Goal: Task Accomplishment & Management: Manage account settings

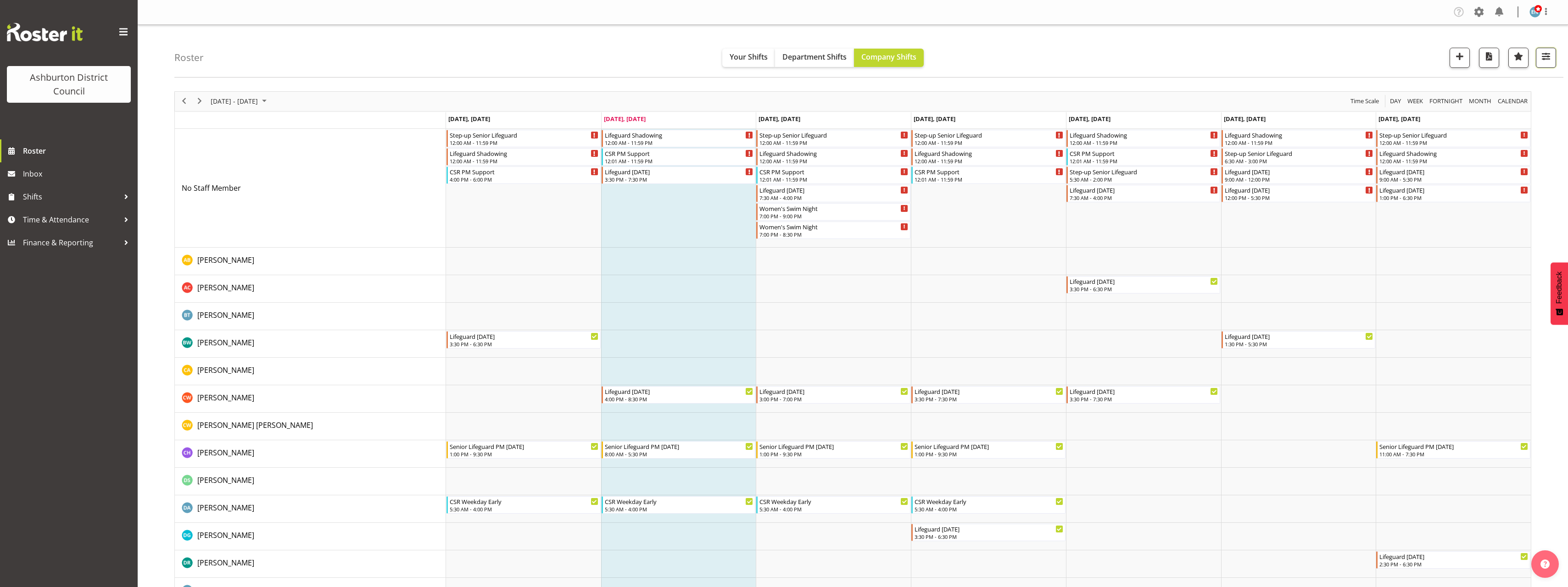
click at [1539, 65] on button "button" at bounding box center [1545, 57] width 20 height 20
click at [1509, 224] on select "Staff Role Shift - Horizontal Shift - Vertical Staff - Location" at bounding box center [1487, 225] width 122 height 18
select select "shift"
click at [1427, 216] on select "Staff Role Shift - Horizontal Shift - Vertical Staff - Location" at bounding box center [1487, 225] width 122 height 18
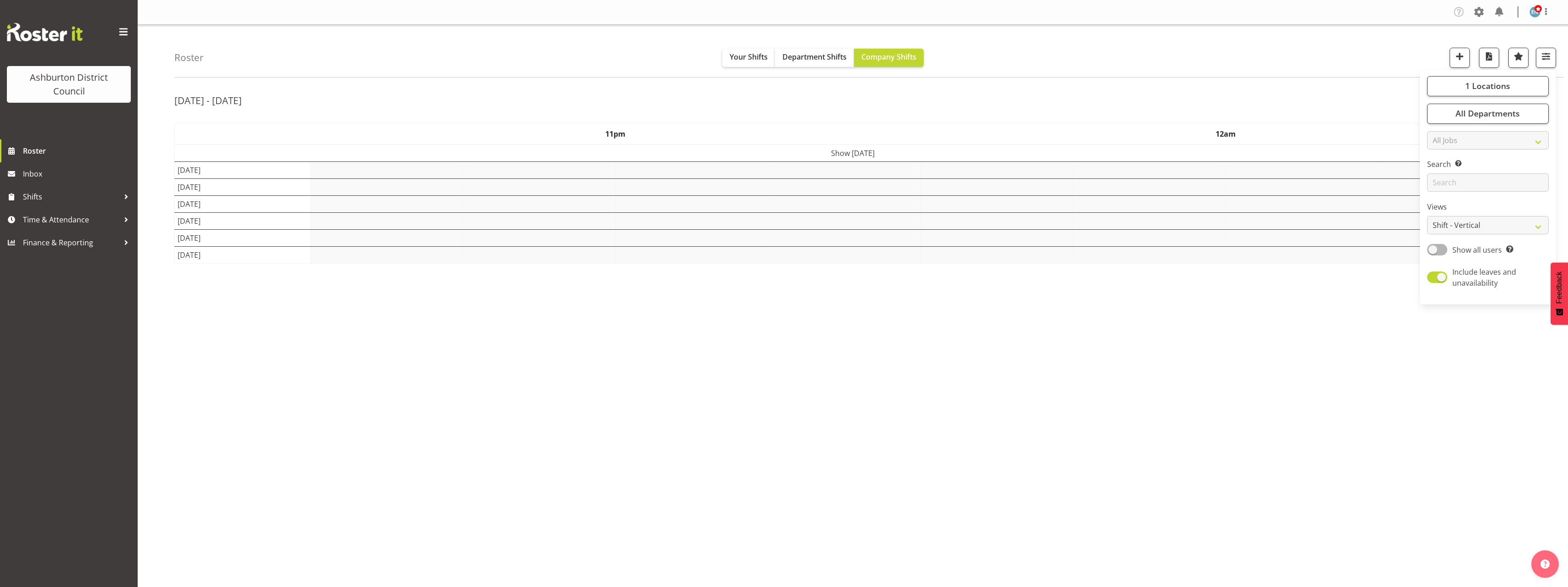
click at [1339, 110] on div "[DATE] - [DATE]" at bounding box center [852, 101] width 1356 height 21
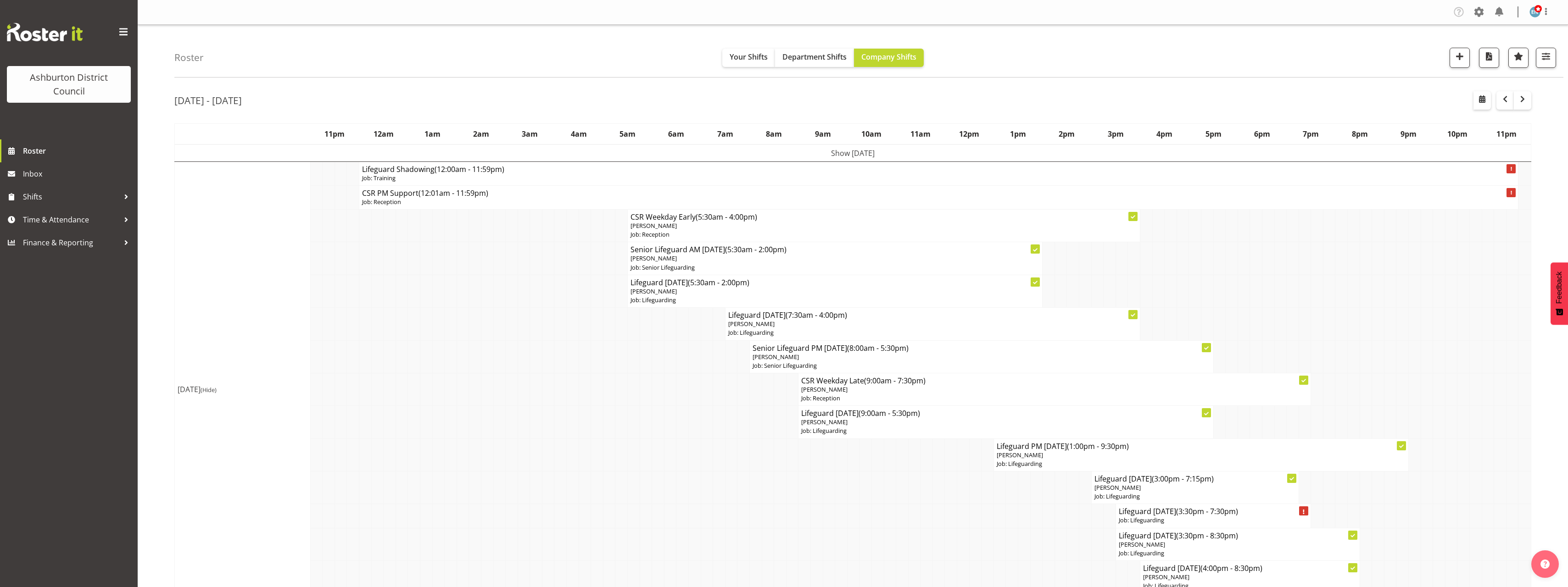
click at [1017, 98] on div "[DATE] - [DATE]" at bounding box center [852, 101] width 1356 height 21
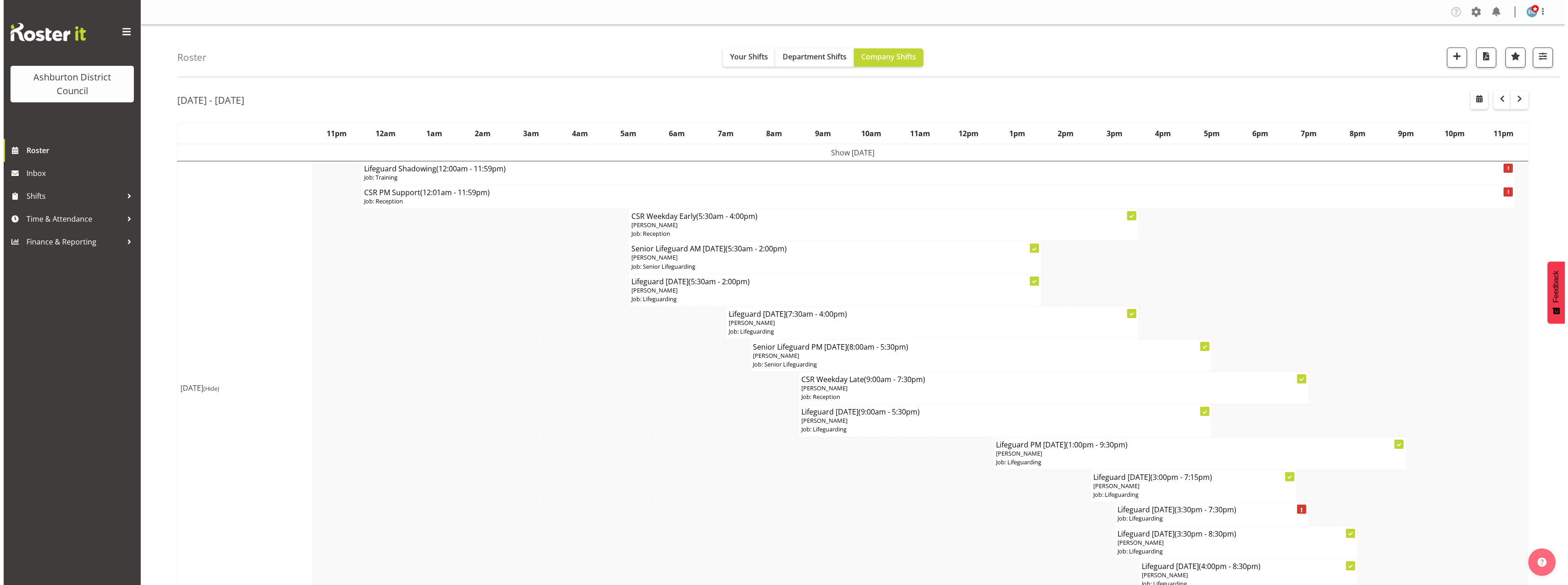
scroll to position [91, 0]
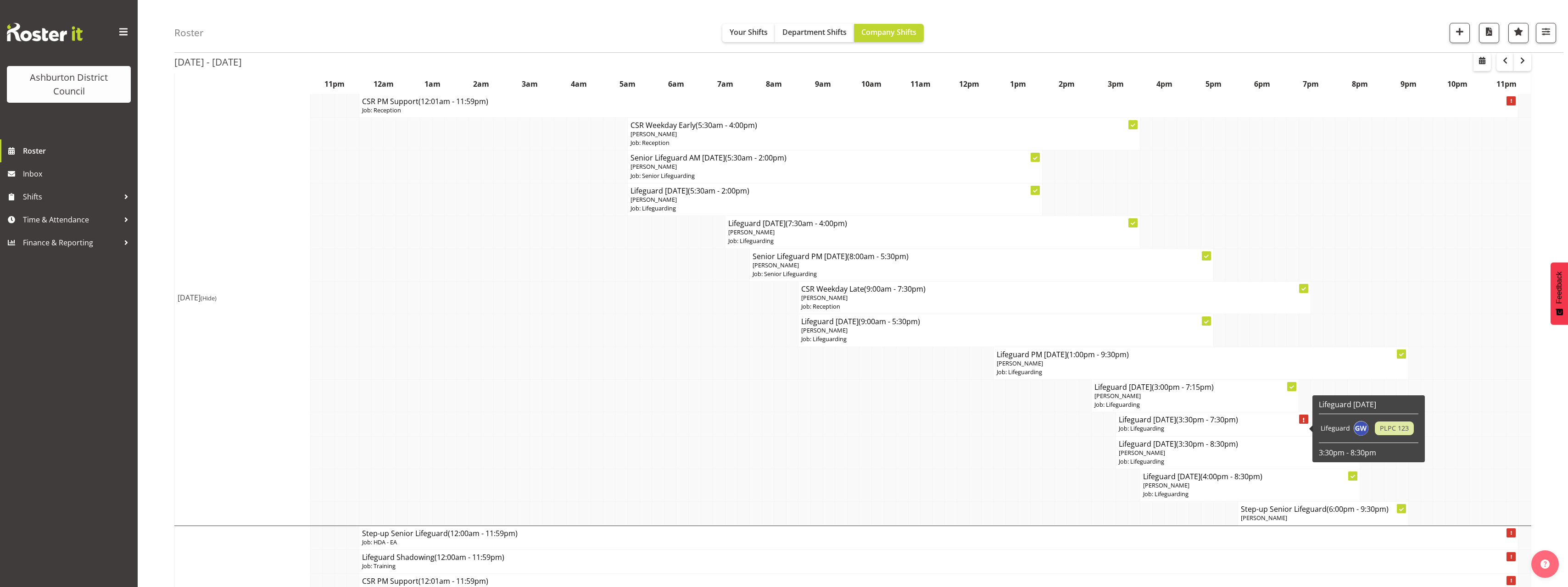
click at [1150, 421] on h4 "Lifeguard [DATE] (3:30pm - 7:30pm)" at bounding box center [1213, 419] width 190 height 9
select select
select select "7"
select select "2025"
select select "15"
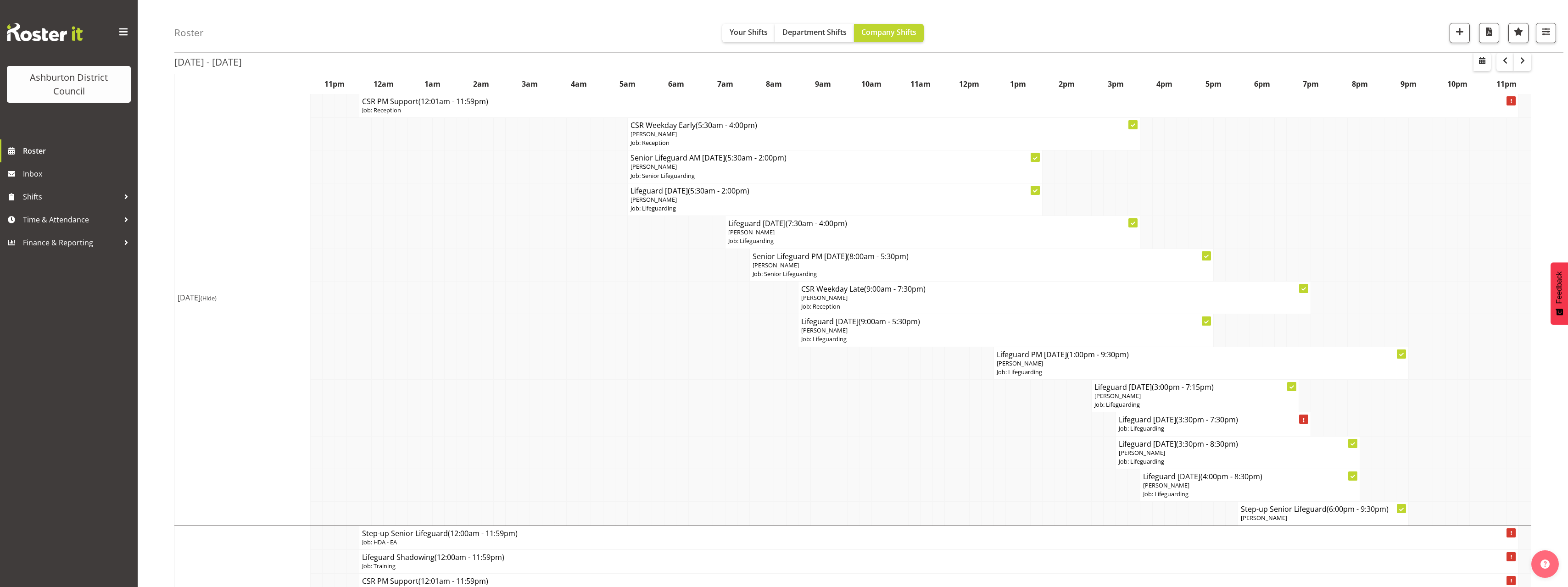
select select "30"
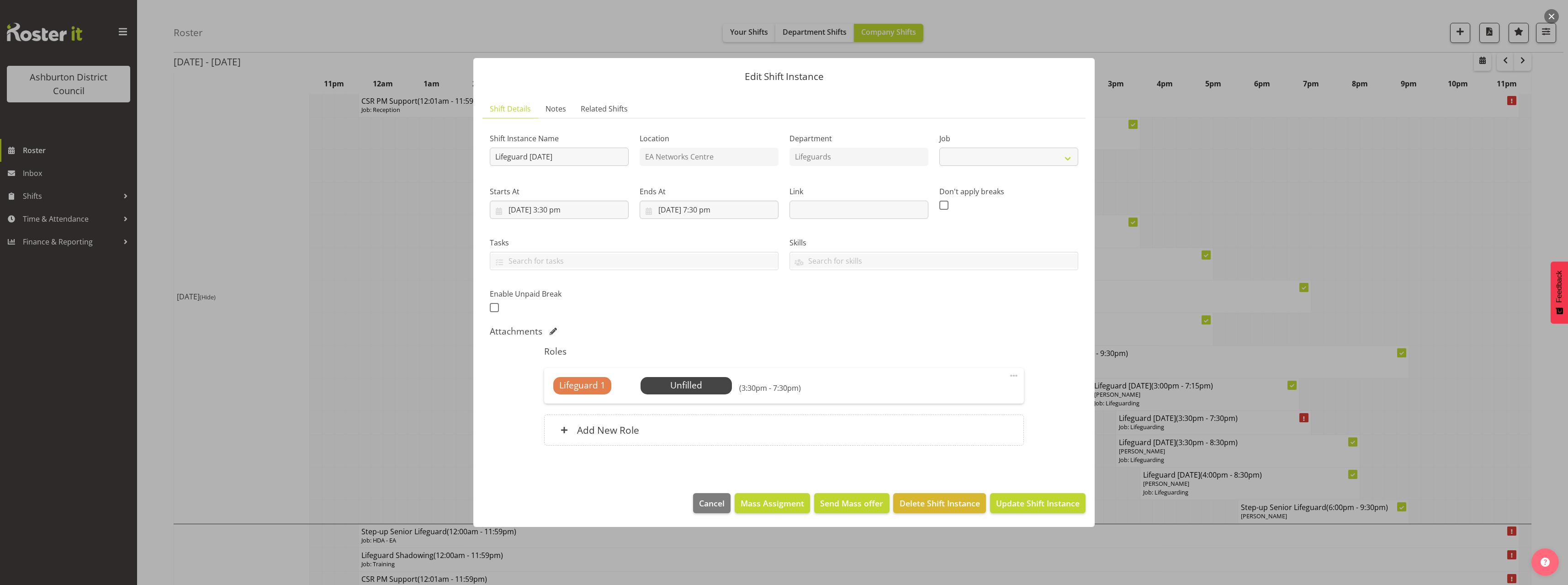
select select "38"
click at [557, 208] on input "[DATE] 3:30 pm" at bounding box center [559, 210] width 139 height 18
click at [556, 401] on select "00 01 02 03 04 05 06 07 08 09 10 11 12 13 14 15 16 17 18 19 20 21 22 23" at bounding box center [559, 404] width 21 height 18
select select "16"
click at [549, 395] on select "00 01 02 03 04 05 06 07 08 09 10 11 12 13 14 15 16 17 18 19 20 21 22 23" at bounding box center [559, 404] width 21 height 18
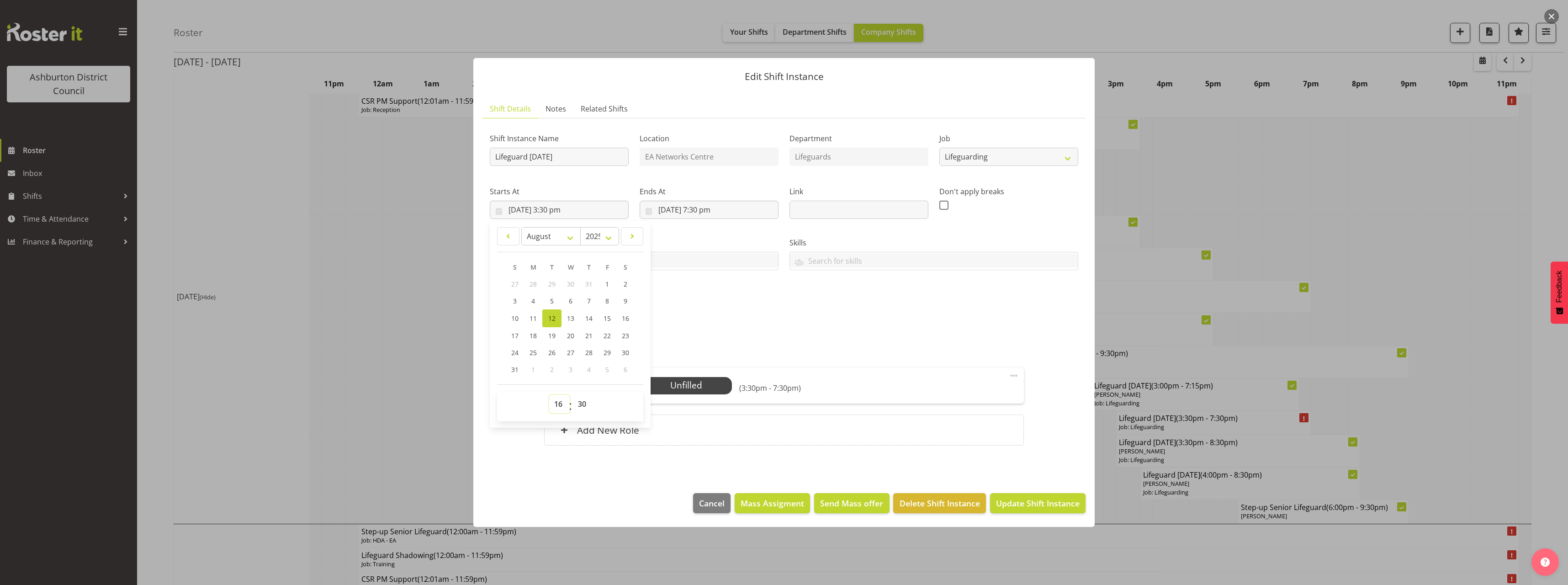
type input "[DATE] 4:30 pm"
click at [799, 322] on div "Shift Instance Name Lifeguard [DATE] Location EA Networks Centre Department Lif…" at bounding box center [784, 290] width 589 height 331
click at [687, 385] on span "Select Employee" at bounding box center [686, 385] width 68 height 13
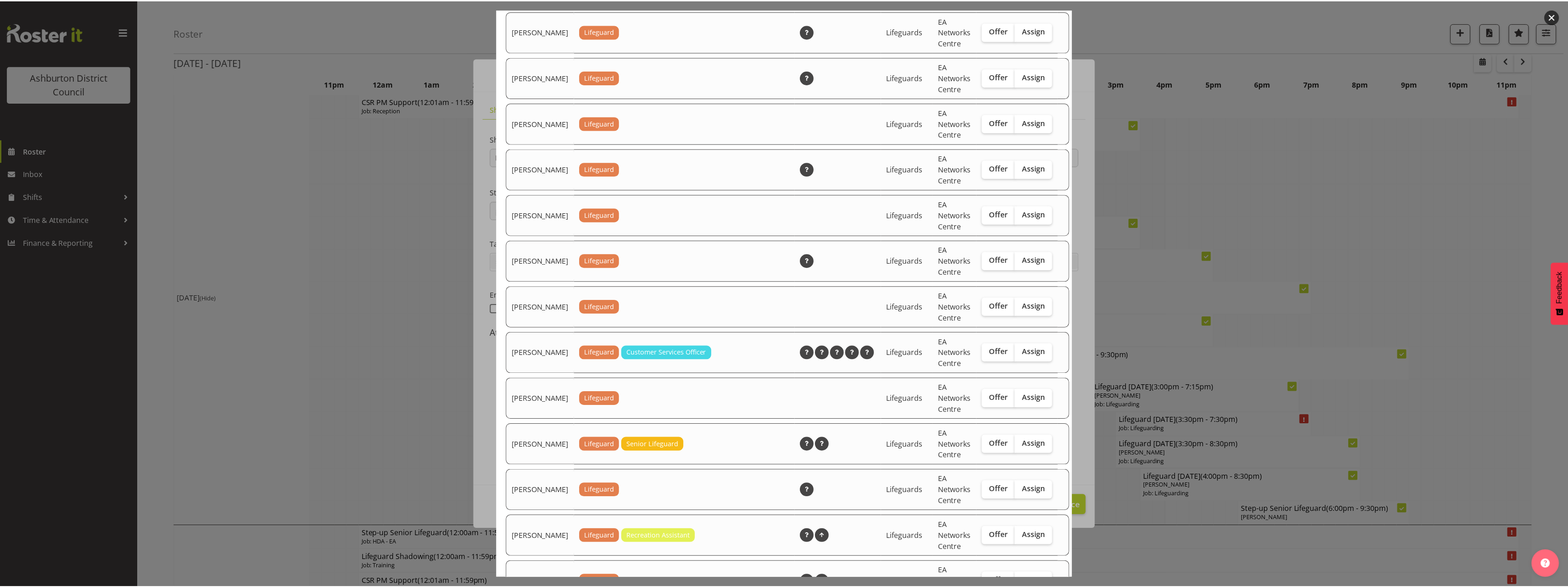
scroll to position [1192, 0]
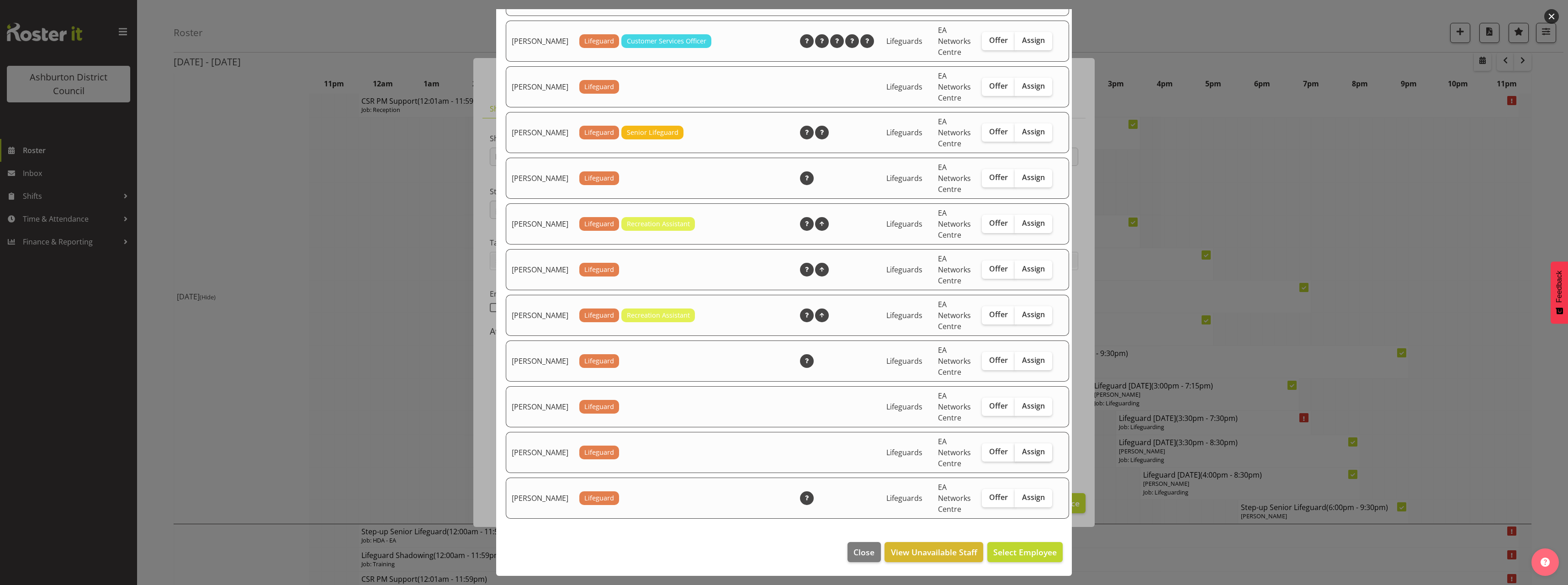
click at [1022, 454] on span "Assign" at bounding box center [1034, 451] width 23 height 9
click at [1015, 454] on input "Assign" at bounding box center [1018, 452] width 6 height 6
checkbox input "true"
click at [1027, 554] on span "Assign [PERSON_NAME]" at bounding box center [1010, 552] width 93 height 11
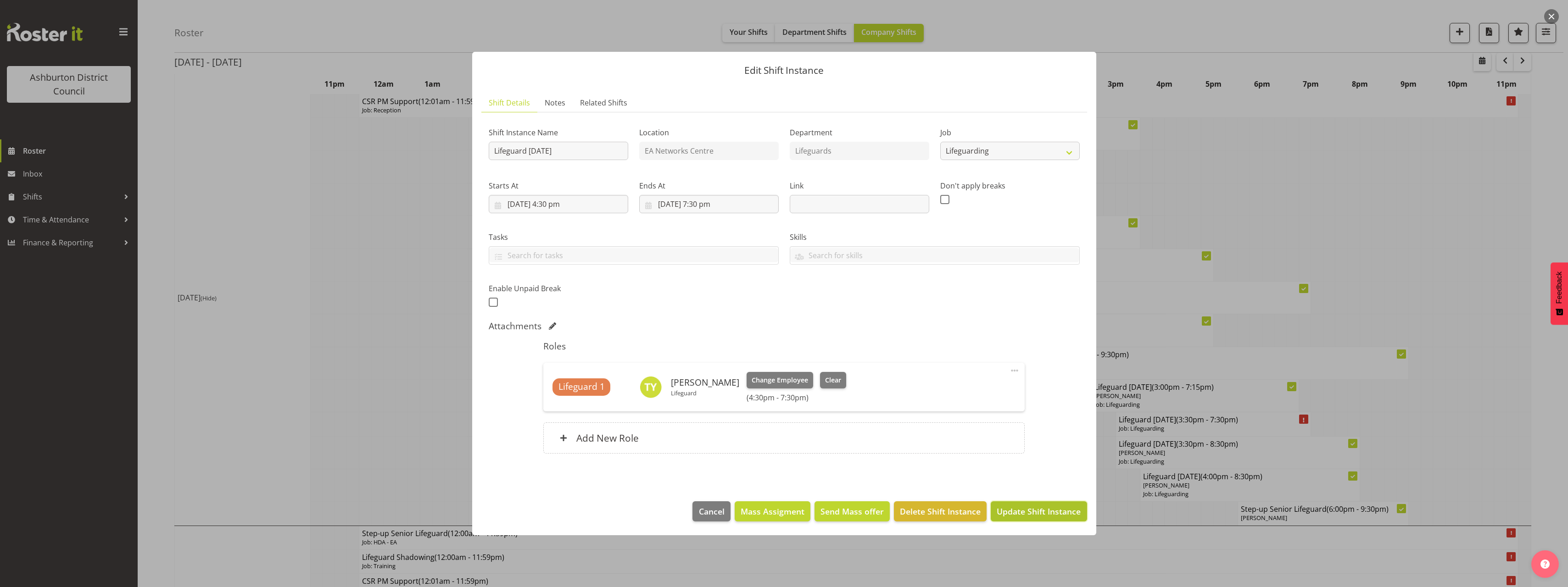
click at [1044, 516] on span "Update Shift Instance" at bounding box center [1038, 511] width 84 height 12
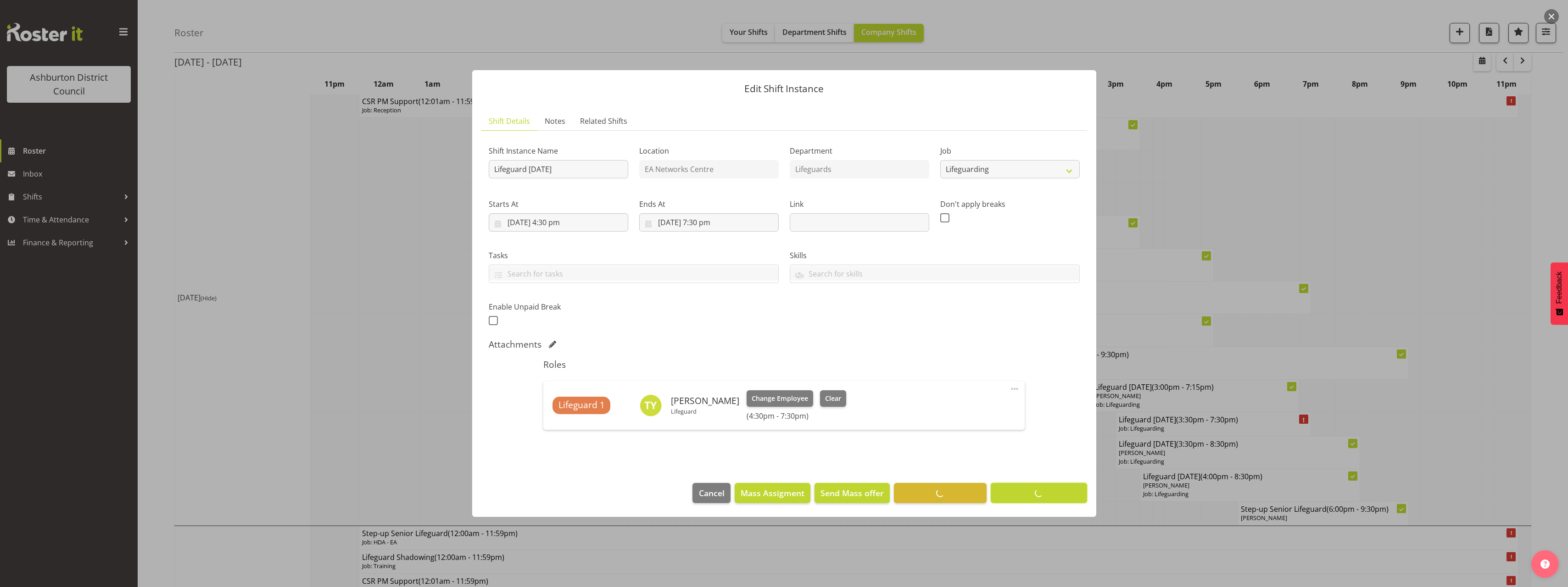
scroll to position [0, 0]
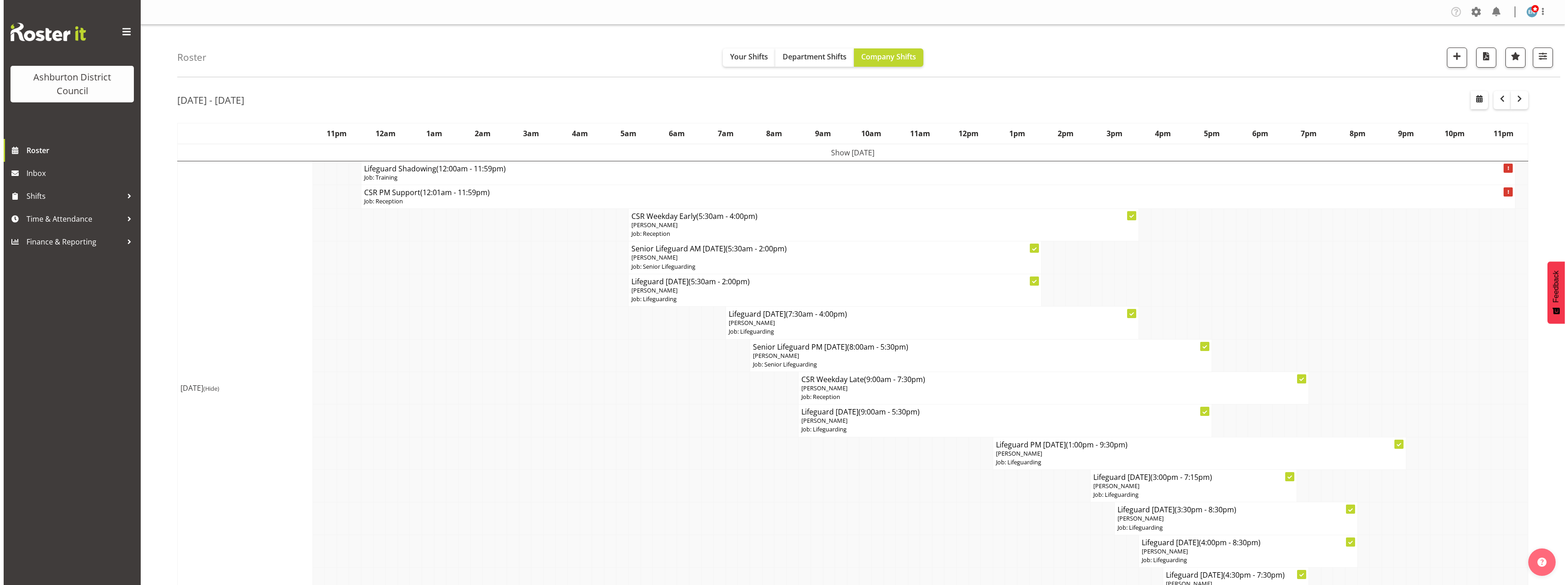
scroll to position [91, 0]
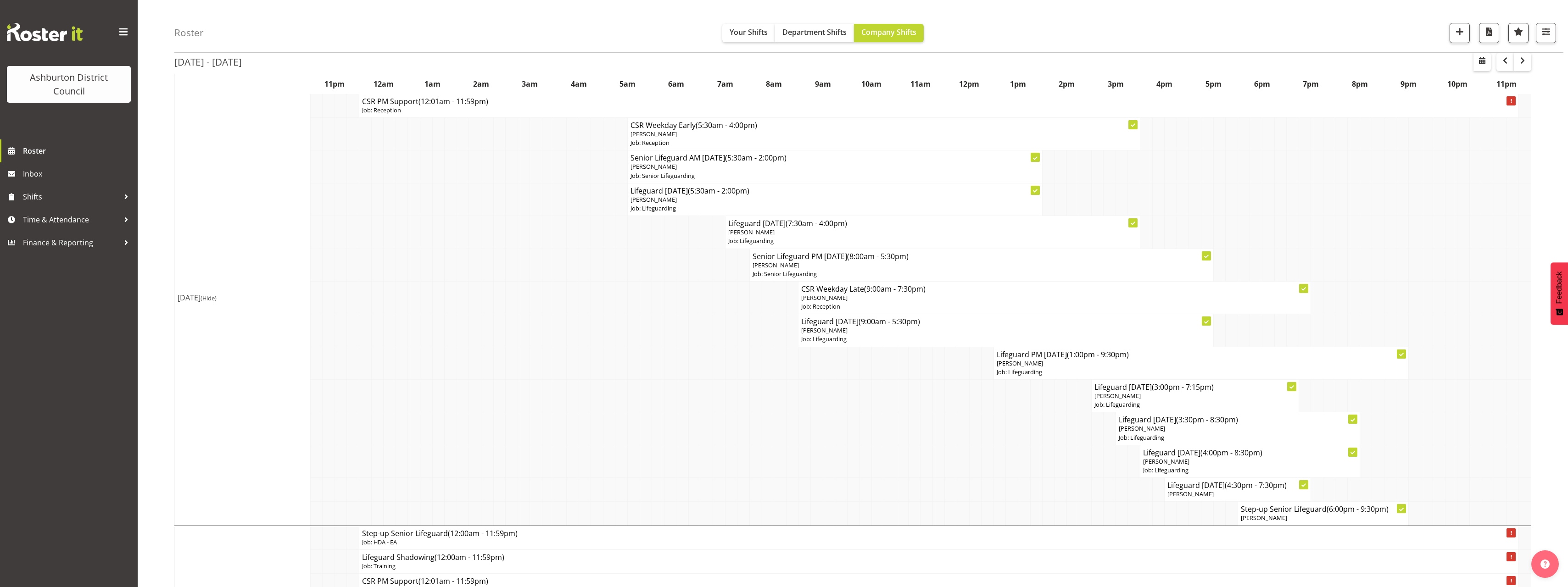
click at [1188, 395] on p "[PERSON_NAME]" at bounding box center [1195, 396] width 202 height 9
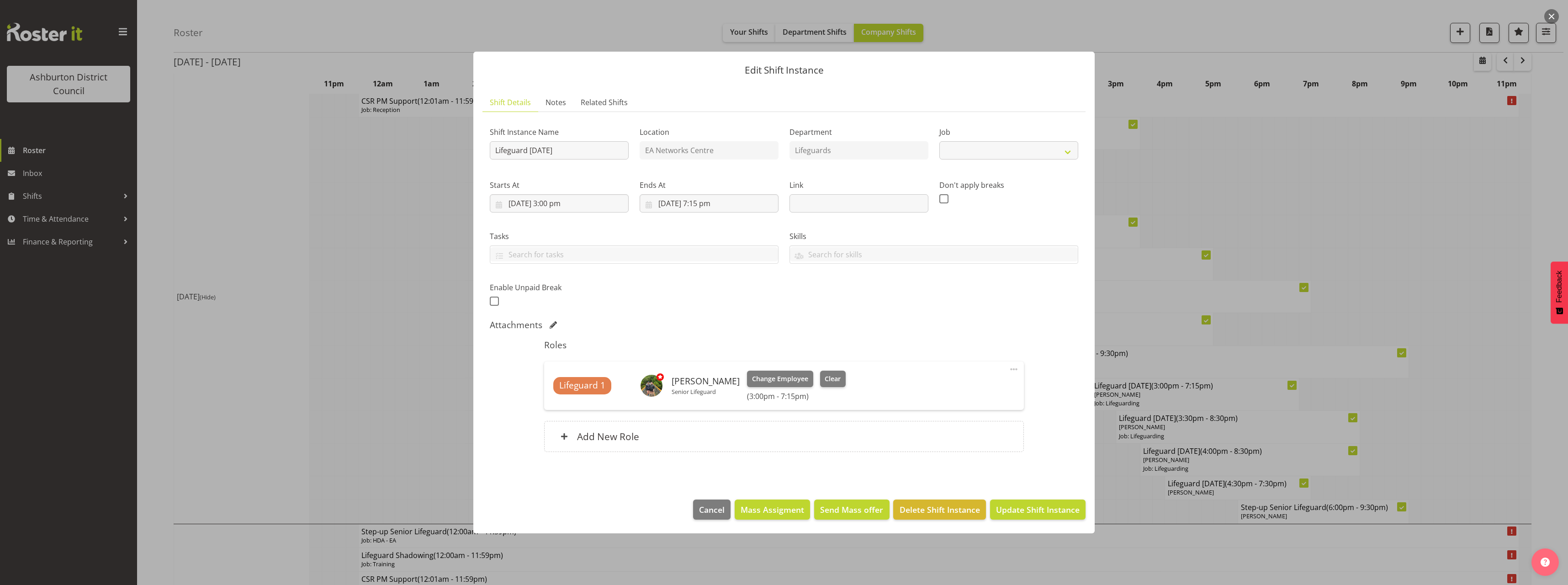
select select "38"
click at [833, 380] on span "Clear" at bounding box center [833, 379] width 16 height 10
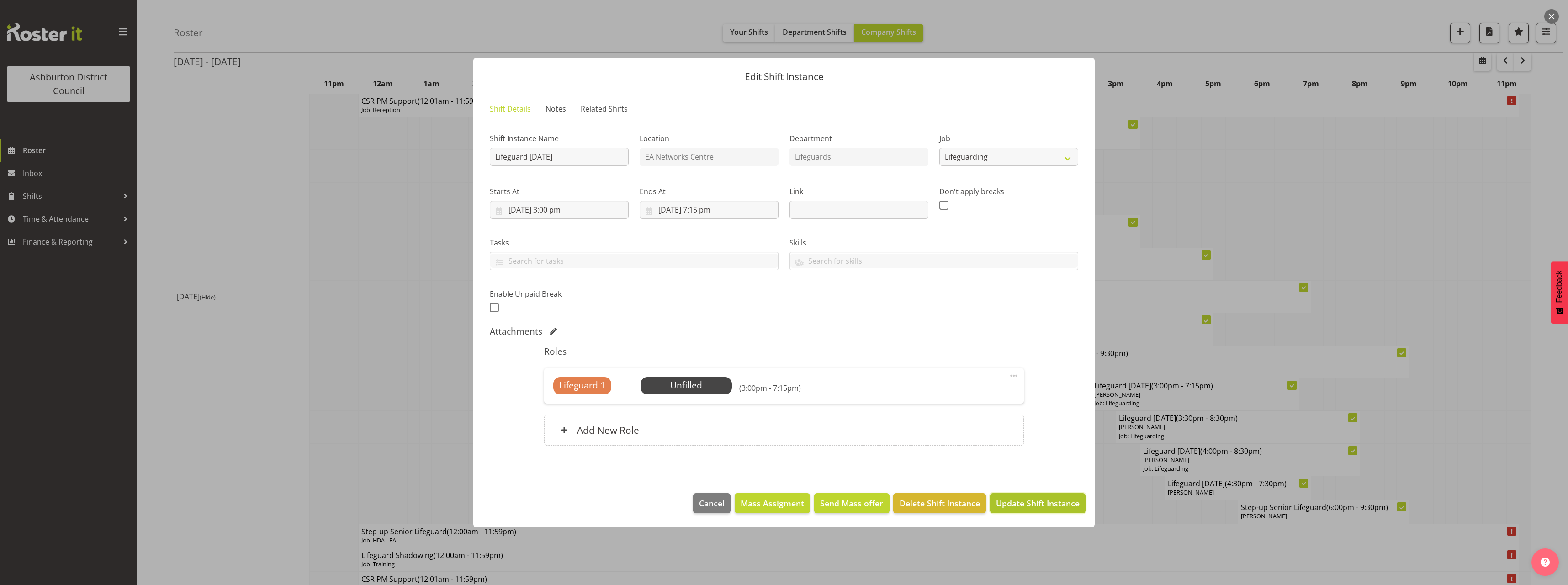
click at [1066, 503] on span "Update Shift Instance" at bounding box center [1037, 503] width 83 height 12
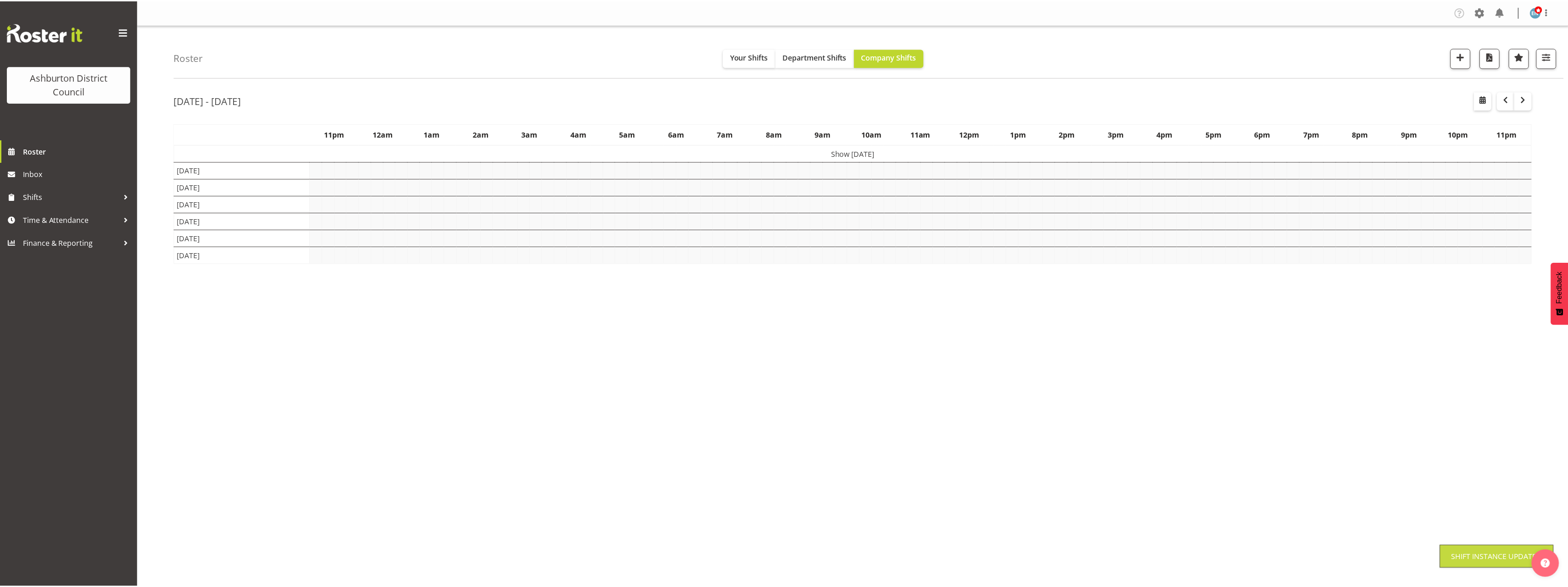
scroll to position [0, 0]
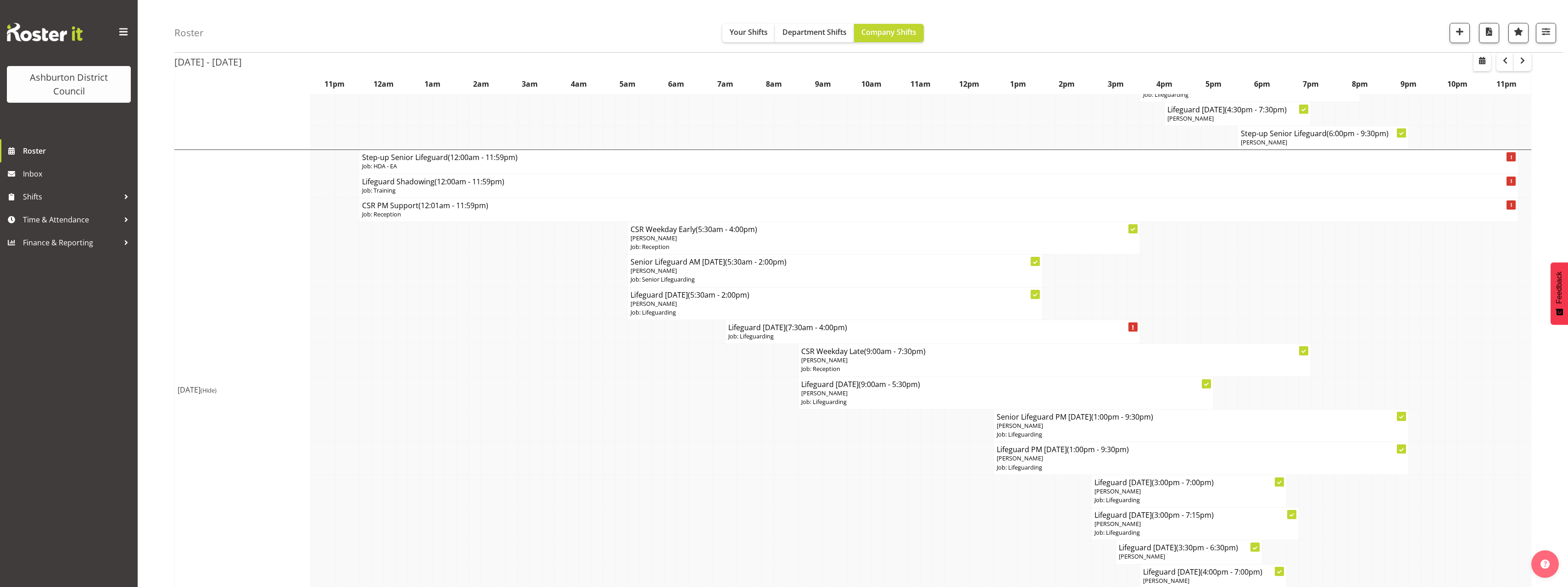
scroll to position [550, 0]
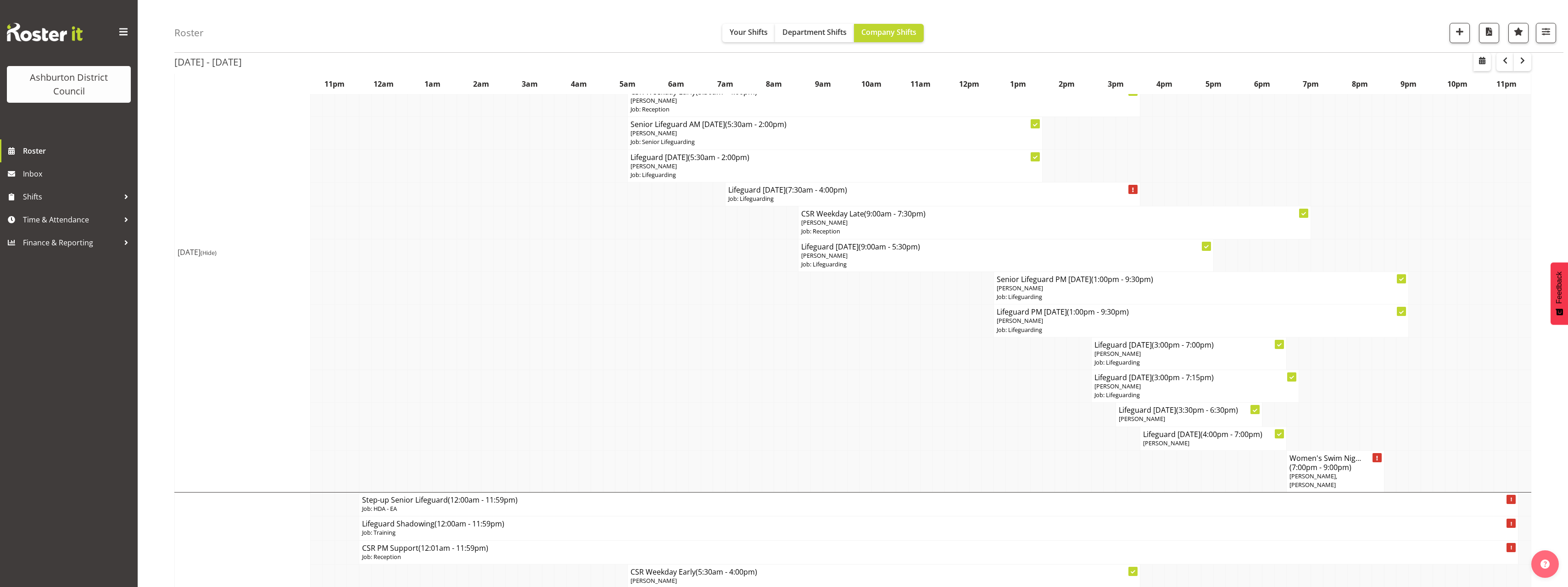
scroll to position [779, 0]
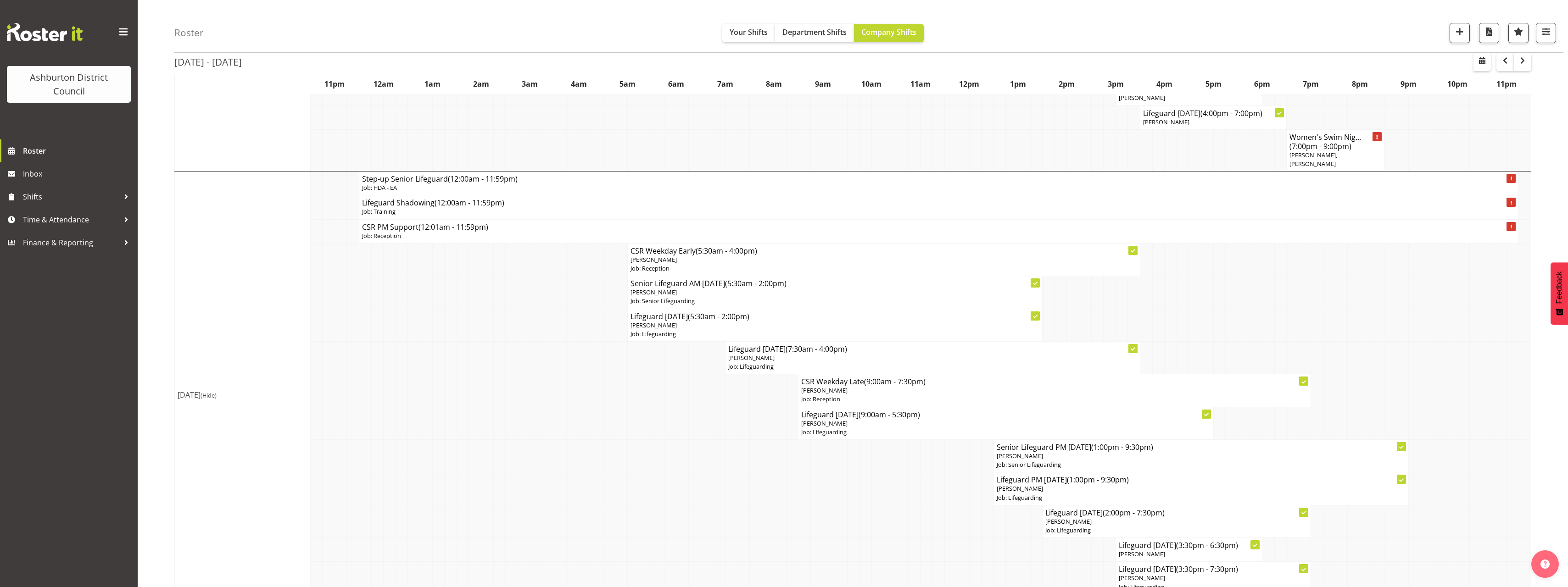
scroll to position [1008, 0]
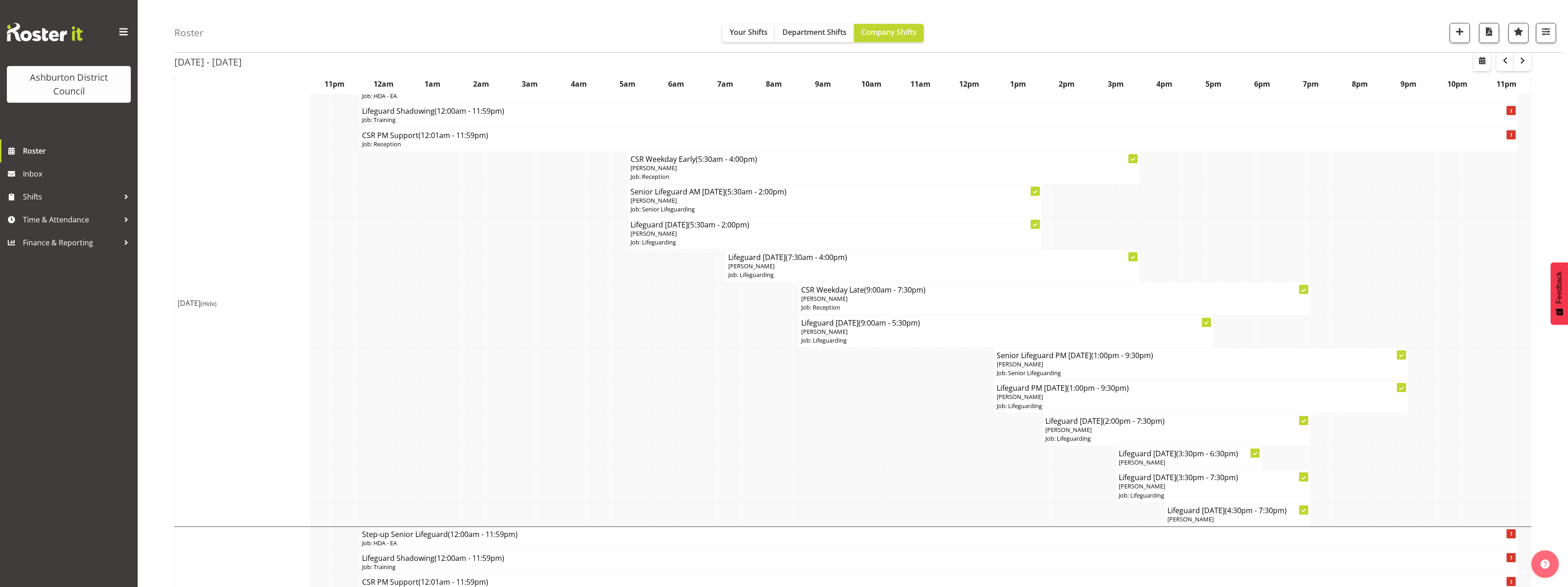
click at [1535, 433] on div "[DATE] - [DATE] [DATE] - [DATE] [DATE] Day Week Fortnight Month calendar Month …" at bounding box center [871, 467] width 1394 height 2782
click at [1537, 390] on div "[DATE] - [DATE] [DATE] - [DATE] [DATE] Day Week Fortnight Month calendar Month …" at bounding box center [871, 467] width 1394 height 2782
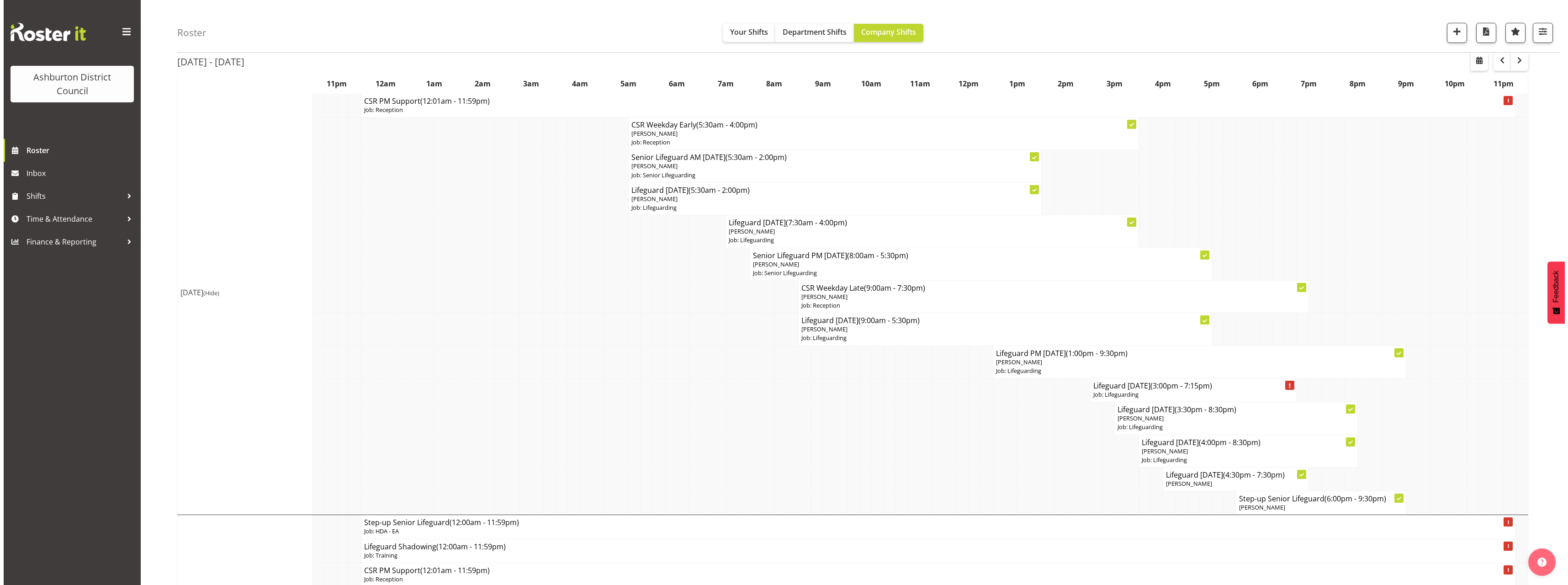
scroll to position [46, 0]
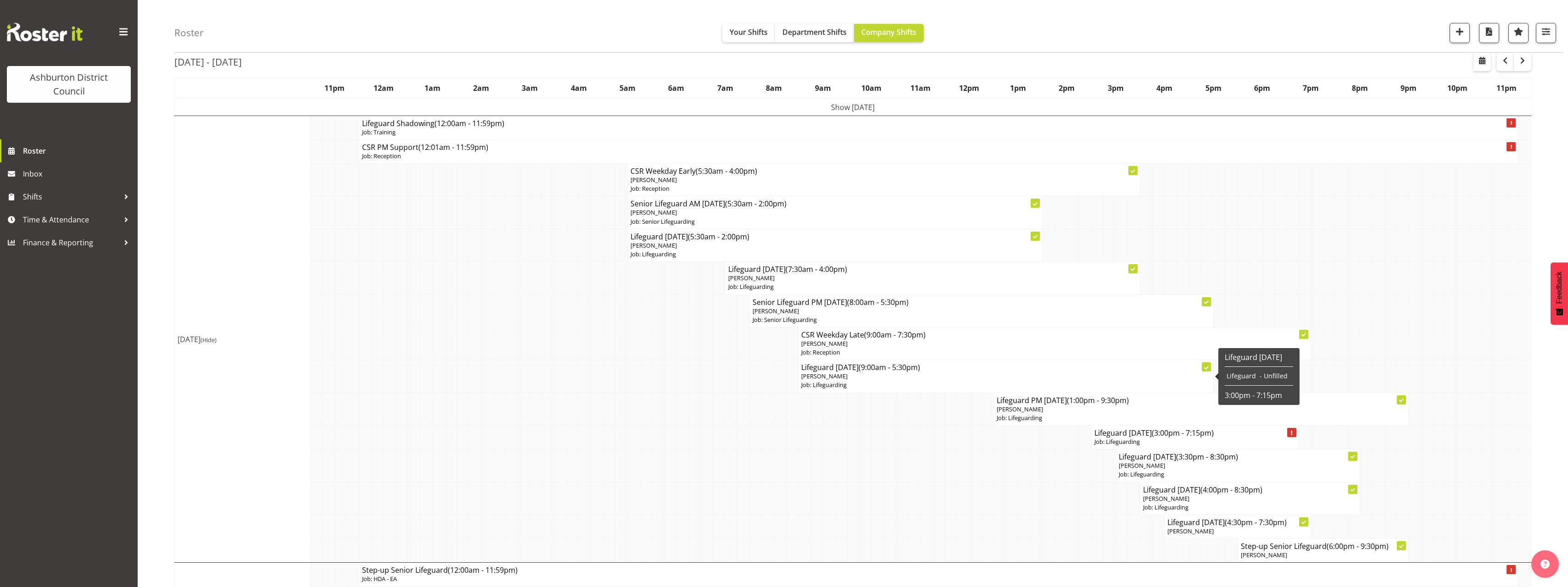
click at [959, 379] on p "[PERSON_NAME]" at bounding box center [1006, 376] width 409 height 9
select select
select select "7"
select select "2025"
select select "17"
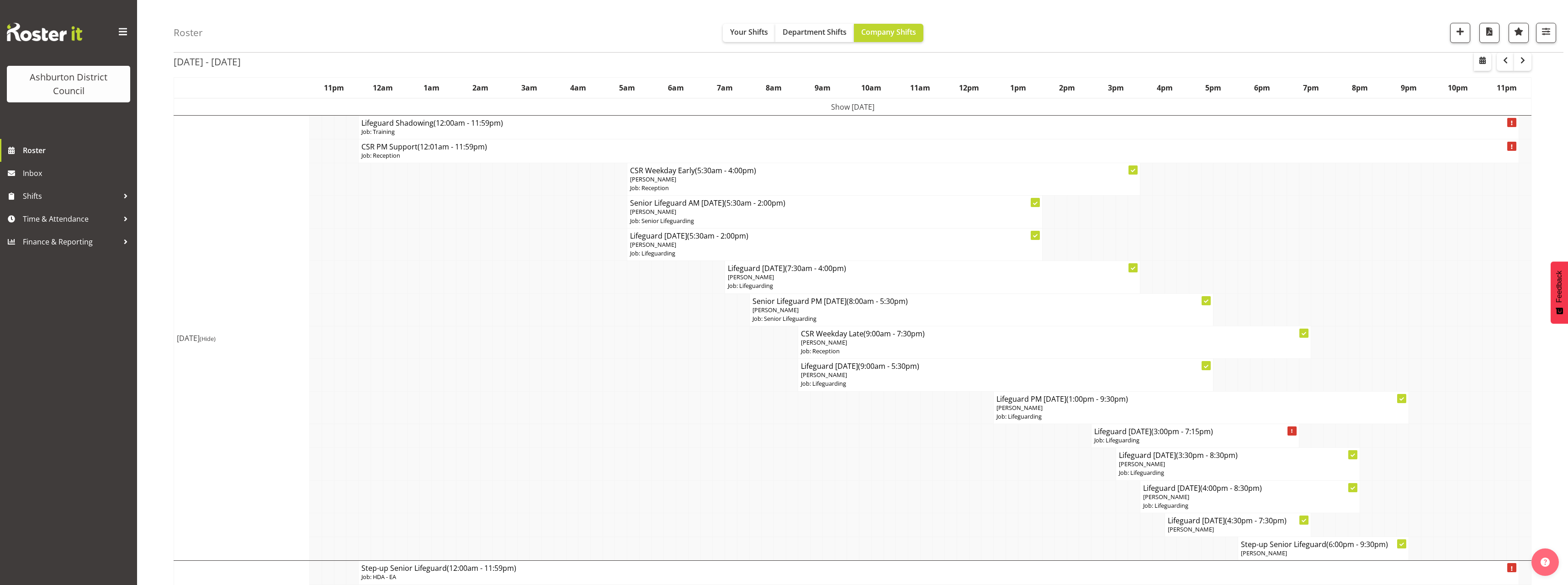
select select "30"
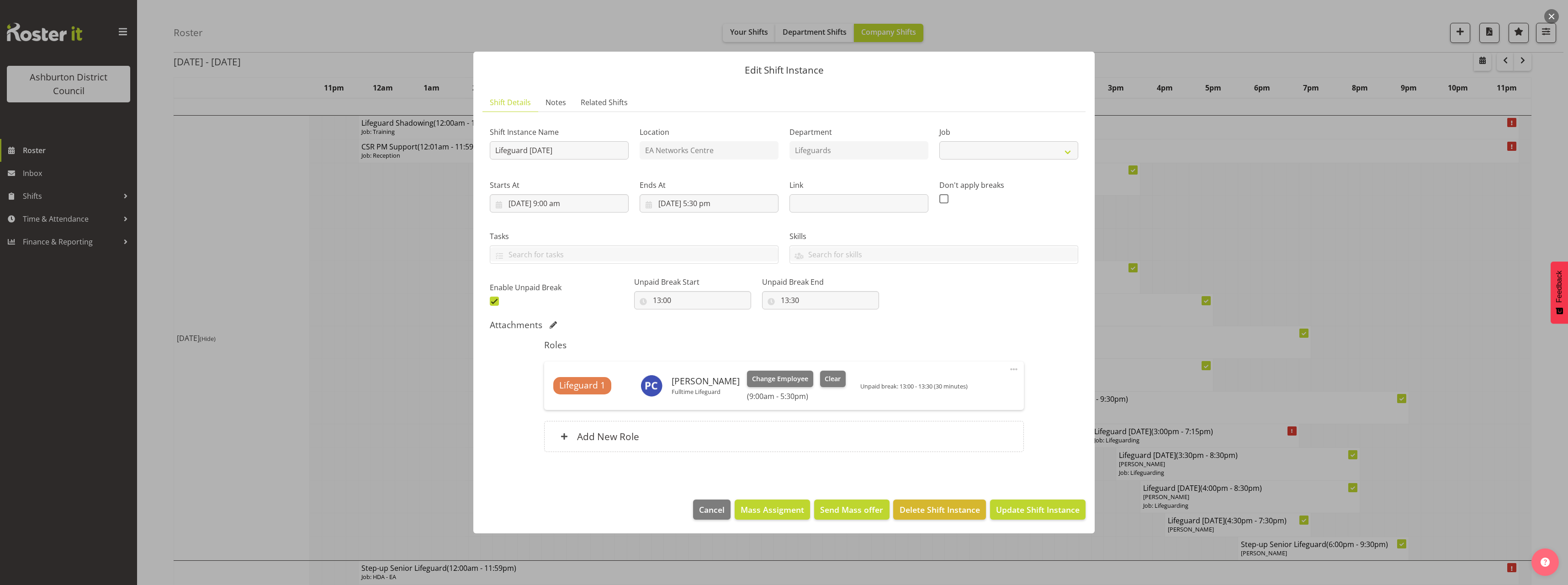
select select "38"
click at [708, 205] on input "[DATE] 5:30 pm" at bounding box center [709, 203] width 139 height 18
drag, startPoint x: 702, startPoint y: 397, endPoint x: 704, endPoint y: 387, distance: 10.2
click at [702, 397] on select "00 01 02 03 04 05 06 07 08 09 10 11 12 13 14 15 16 17 18 19 20 21 22 23" at bounding box center [709, 398] width 21 height 18
select select "14"
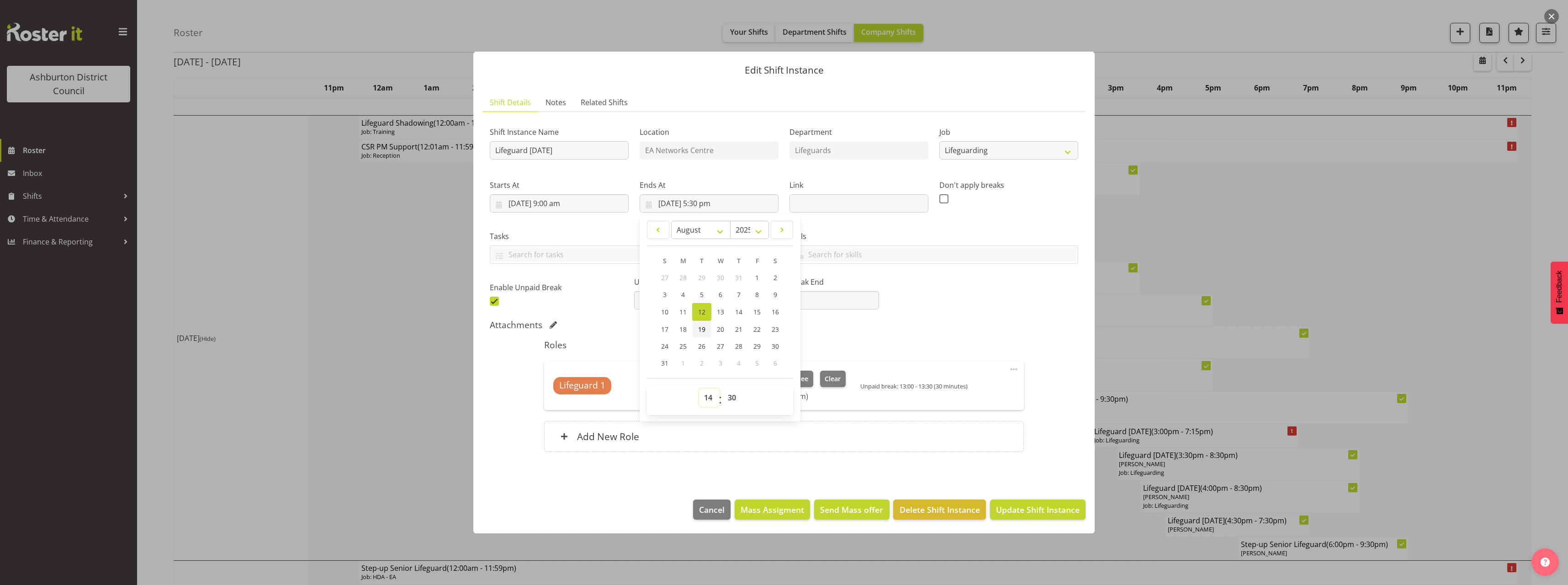
click at [699, 388] on select "00 01 02 03 04 05 06 07 08 09 10 11 12 13 14 15 16 17 18 19 20 21 22 23" at bounding box center [709, 398] width 21 height 18
type input "[DATE] 2:30 pm"
drag, startPoint x: 737, startPoint y: 399, endPoint x: 737, endPoint y: 391, distance: 8.0
click at [737, 399] on select "00 01 02 03 04 05 06 07 08 09 10 11 12 13 14 15 16 17 18 19 20 21 22 23 24 25 2…" at bounding box center [733, 398] width 21 height 18
select select "0"
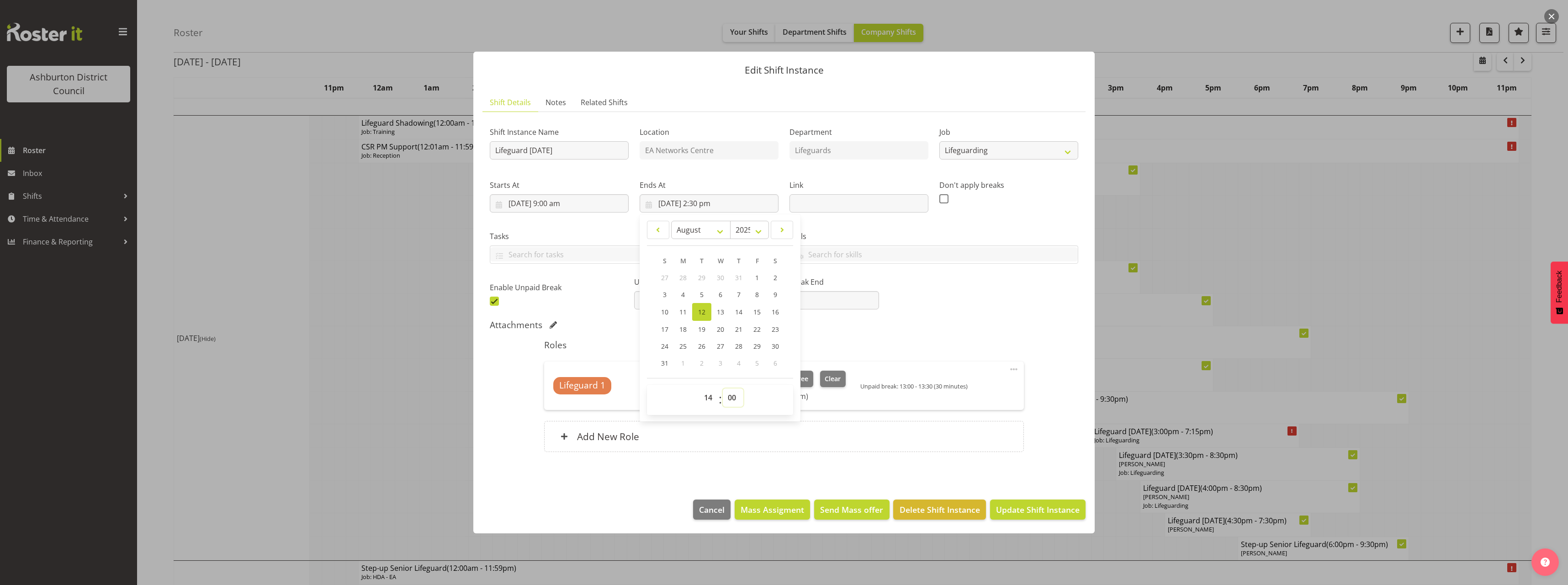
click at [723, 388] on select "00 01 02 03 04 05 06 07 08 09 10 11 12 13 14 15 16 17 18 19 20 21 22 23 24 25 2…" at bounding box center [733, 398] width 21 height 18
type input "[DATE] 2:00 pm"
click at [1012, 305] on div "Shift Instance Name Lifeguard [DATE] Location EA Networks Centre Department Lif…" at bounding box center [784, 214] width 600 height 200
click at [1059, 514] on span "Update Shift Instance" at bounding box center [1037, 510] width 83 height 12
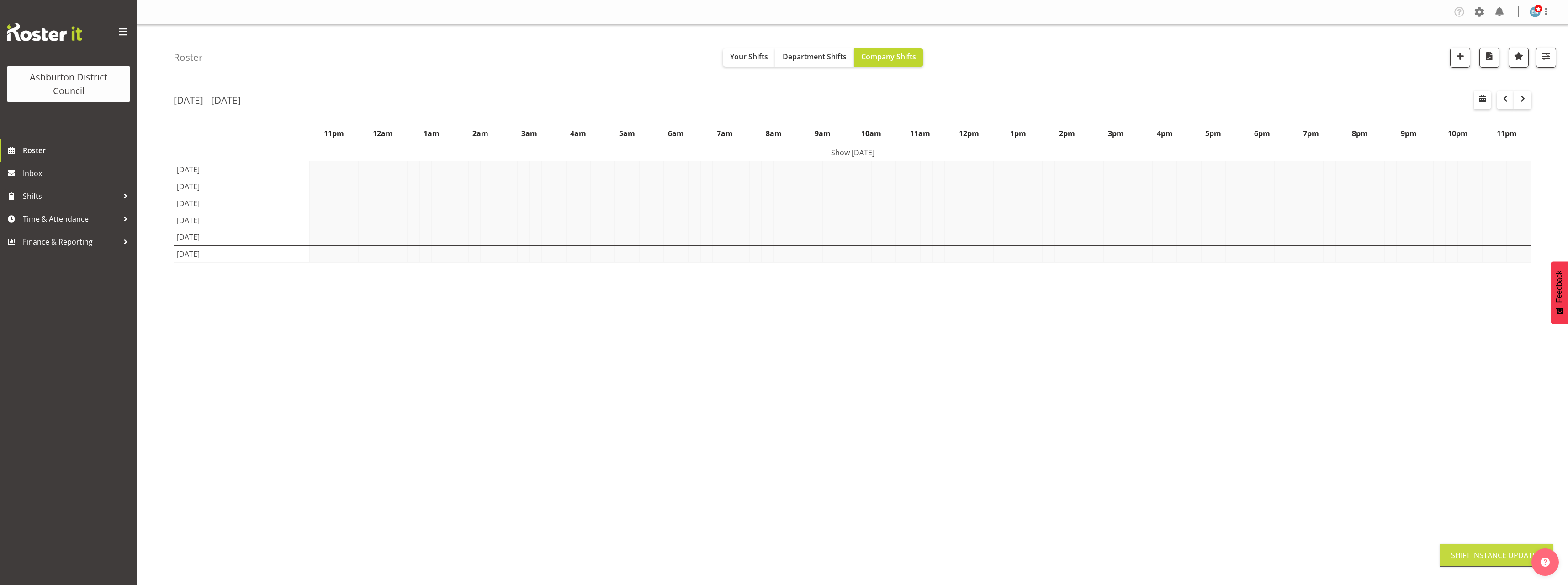
scroll to position [0, 0]
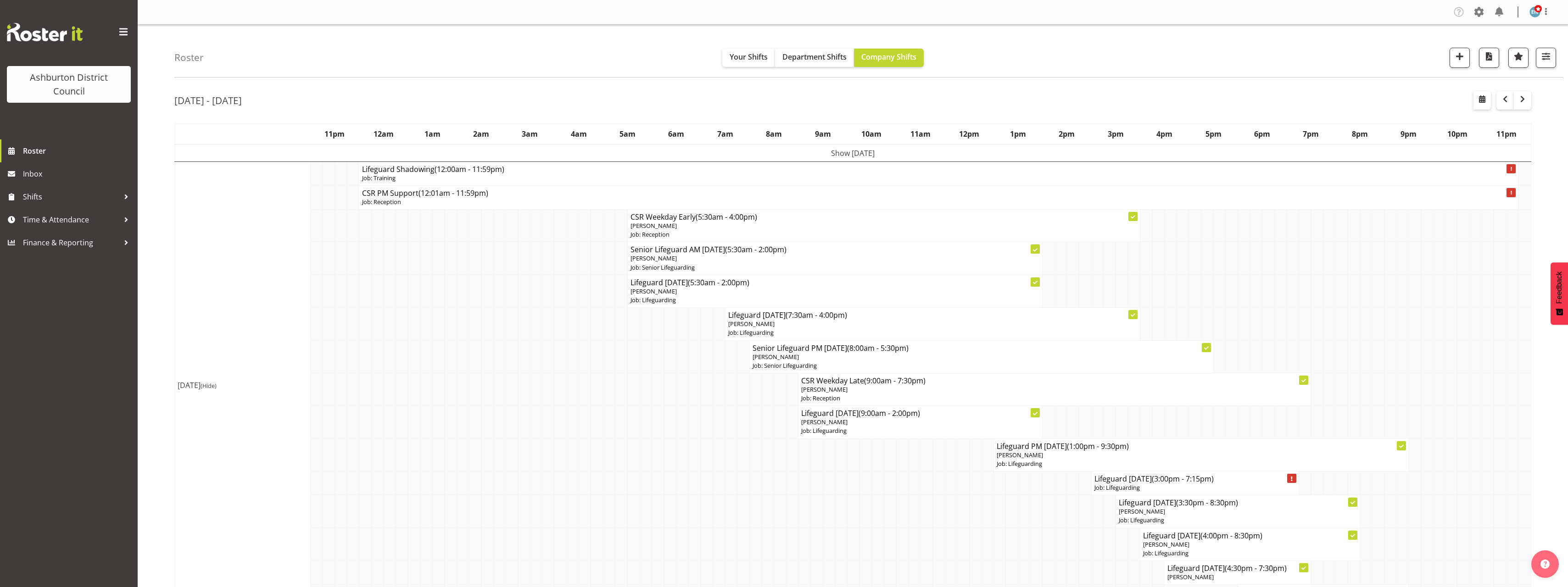
click at [1180, 484] on span "(3:00pm - 7:15pm)" at bounding box center [1182, 478] width 62 height 10
click at [1145, 485] on p "Job: Lifeguarding" at bounding box center [1195, 487] width 202 height 9
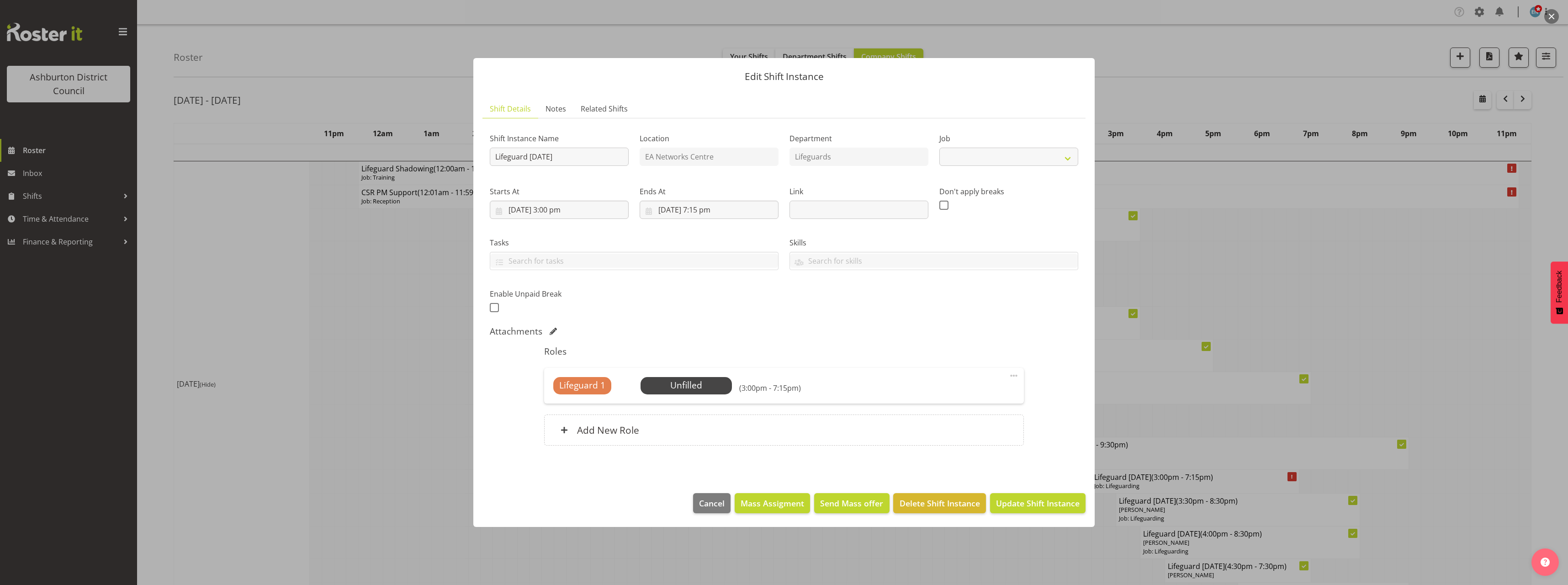
select select "38"
select select
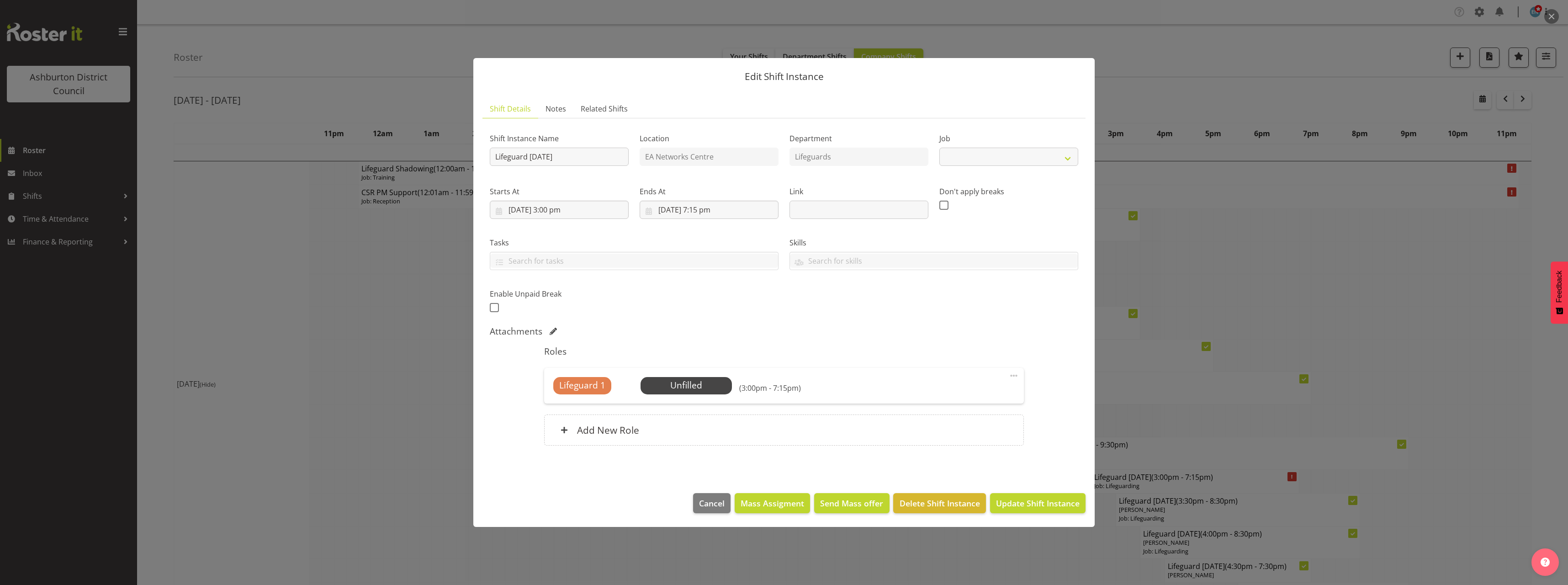
click at [1275, 367] on div at bounding box center [784, 292] width 1568 height 585
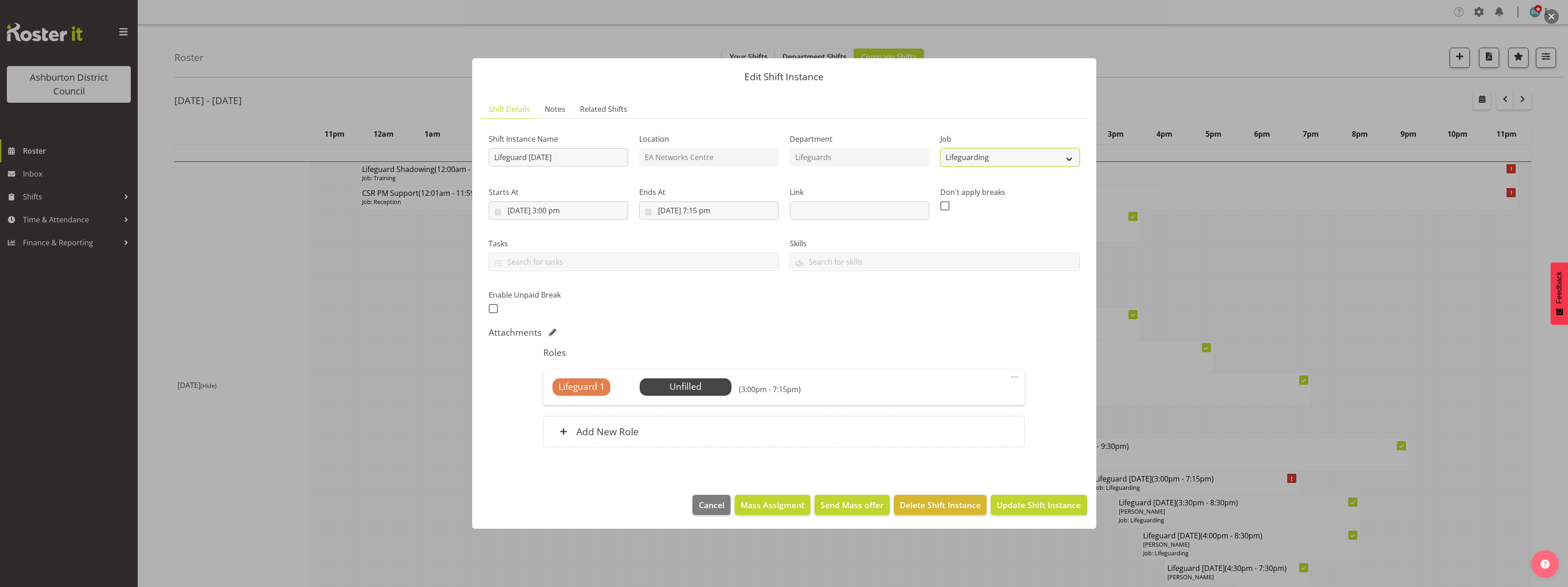
click at [957, 164] on select "Create new job Casual HDA - CSR HDA - EA Lifeguarding LTS- Alt Duties Ordinary …" at bounding box center [1010, 157] width 139 height 18
select select "34"
click at [940, 148] on select "Create new job Casual HDA - CSR HDA - EA Lifeguarding LTS- Alt Duties Ordinary …" at bounding box center [1010, 157] width 139 height 18
click at [561, 211] on input "[DATE] 3:00 pm" at bounding box center [558, 211] width 139 height 18
click at [556, 409] on select "00 01 02 03 04 05 06 07 08 09 10 11 12 13 14 15 16 17 18 19 20 21 22 23" at bounding box center [559, 406] width 21 height 18
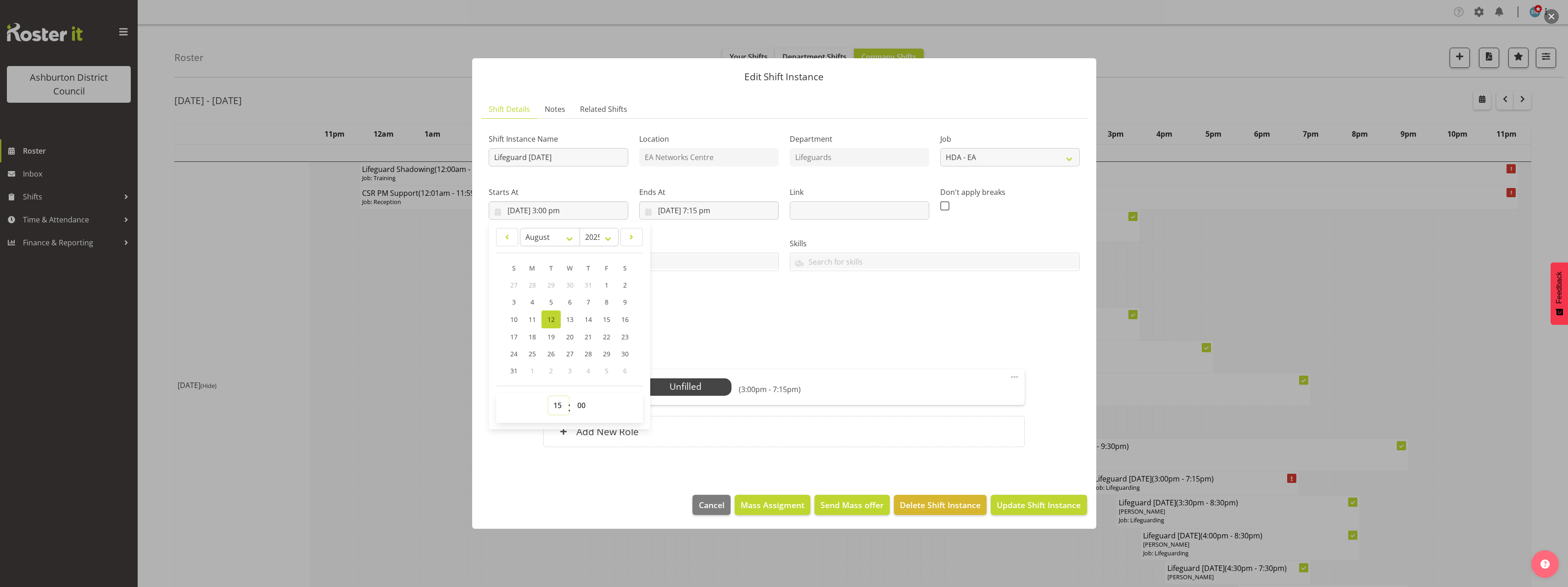
select select "14"
click at [548, 396] on select "00 01 02 03 04 05 06 07 08 09 10 11 12 13 14 15 16 17 18 19 20 21 22 23" at bounding box center [559, 406] width 21 height 18
type input "[DATE] 2:00 pm"
click at [709, 210] on input "[DATE] 7:15 pm" at bounding box center [709, 211] width 139 height 18
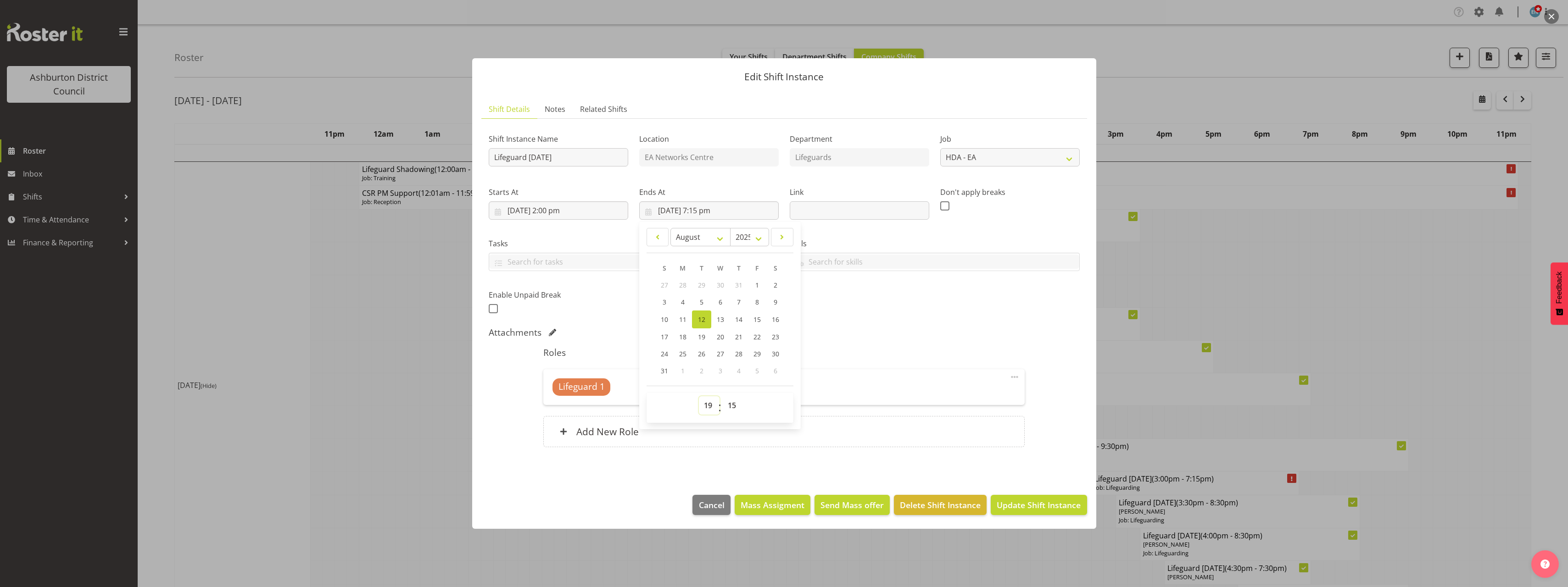
click at [707, 409] on select "00 01 02 03 04 05 06 07 08 09 10 11 12 13 14 15 16 17 18 19 20 21 22 23" at bounding box center [709, 406] width 21 height 18
select select "17"
click at [699, 396] on select "00 01 02 03 04 05 06 07 08 09 10 11 12 13 14 15 16 17 18 19 20 21 22 23" at bounding box center [709, 406] width 21 height 18
type input "[DATE] 5:15 pm"
click at [735, 399] on select "00 01 02 03 04 05 06 07 08 09 10 11 12 13 14 15 16 17 18 19 20 21 22 23 24 25 2…" at bounding box center [733, 406] width 21 height 18
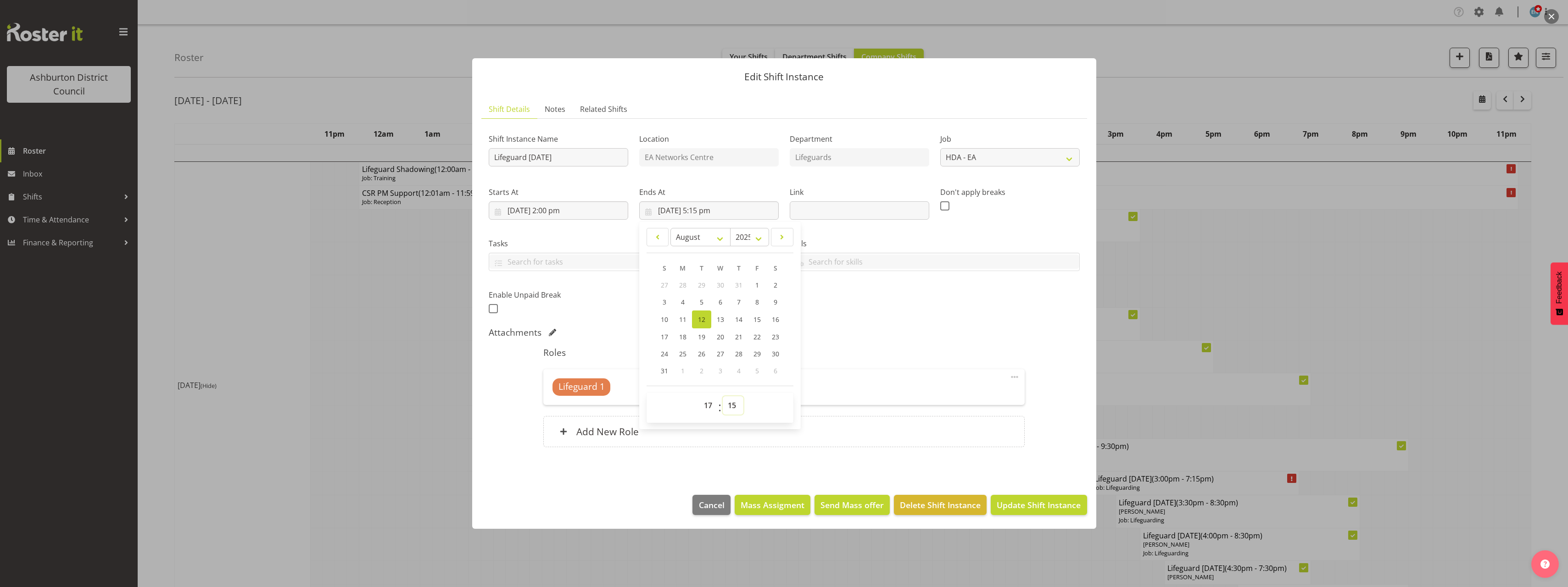
select select "30"
click at [723, 396] on select "00 01 02 03 04 05 06 07 08 09 10 11 12 13 14 15 16 17 18 19 20 21 22 23 24 25 2…" at bounding box center [733, 406] width 21 height 18
type input "[DATE] 5:30 pm"
click at [877, 308] on div "Shift Instance Name Lifeguard [DATE] Location EA Networks Centre Department Lif…" at bounding box center [784, 221] width 602 height 201
click at [716, 385] on span "Select Employee" at bounding box center [686, 387] width 68 height 13
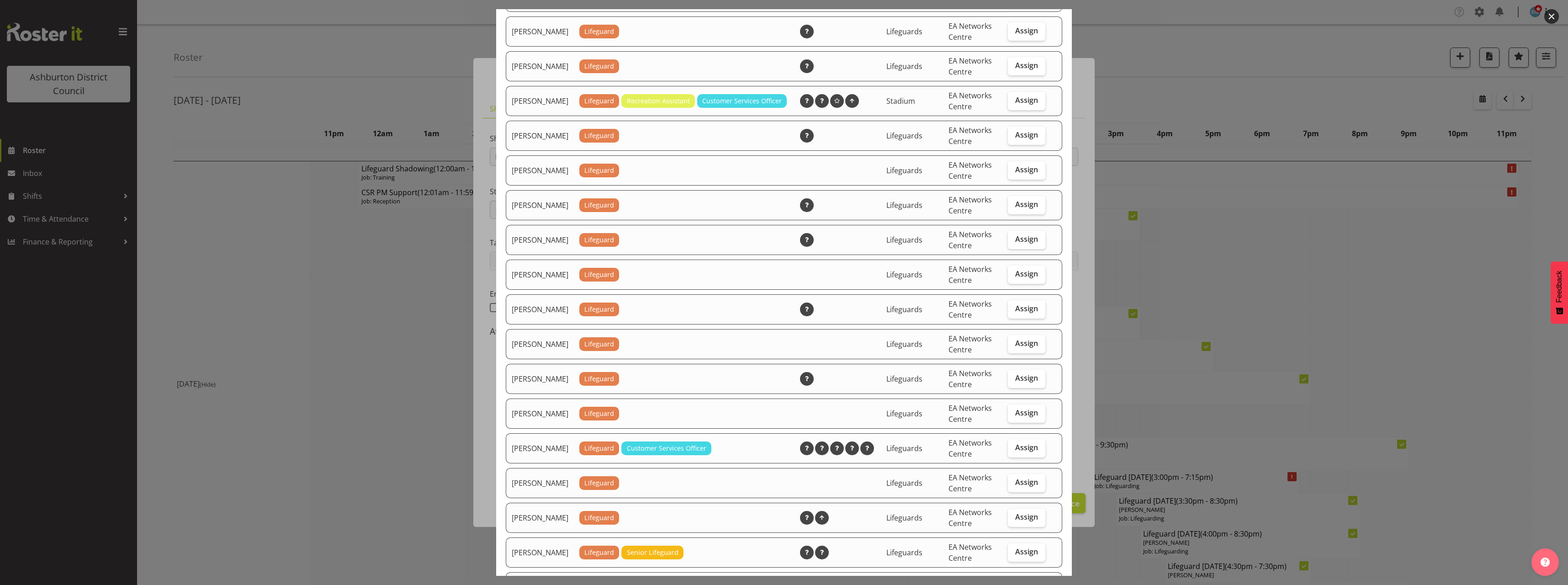
scroll to position [685, 0]
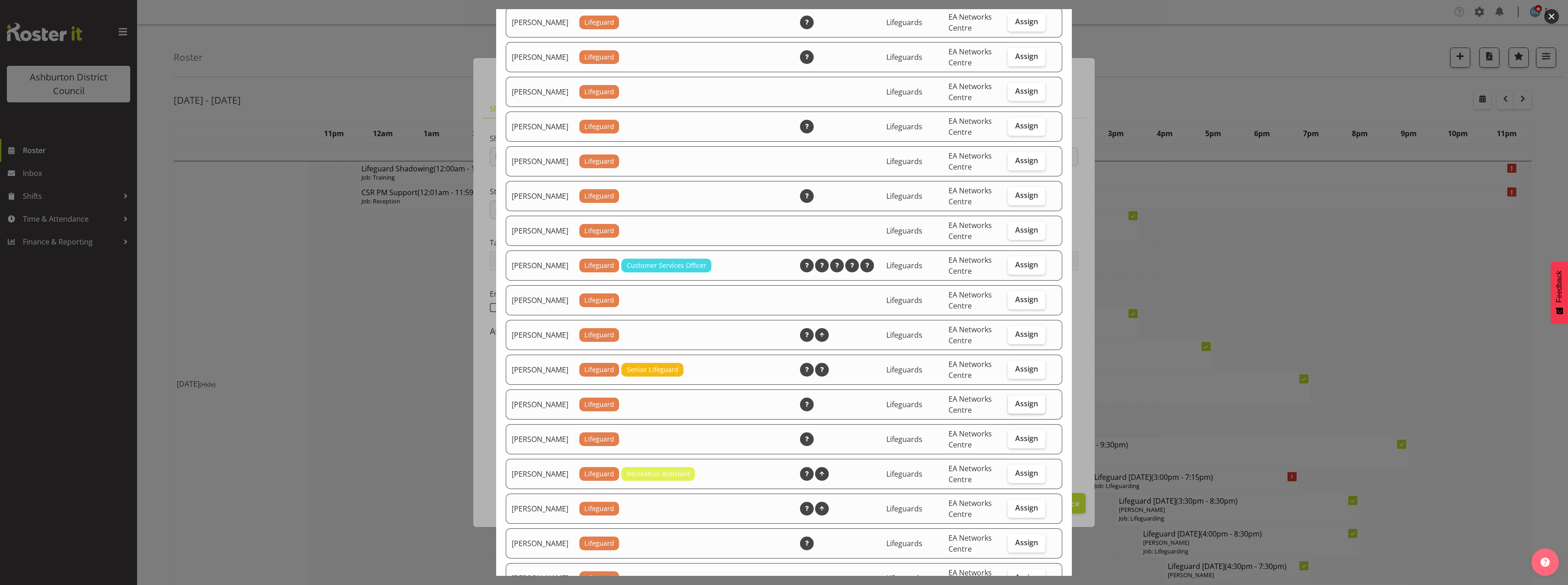
click at [1019, 408] on span "Assign" at bounding box center [1027, 403] width 23 height 9
click at [1014, 407] on input "Assign" at bounding box center [1011, 404] width 6 height 6
checkbox input "true"
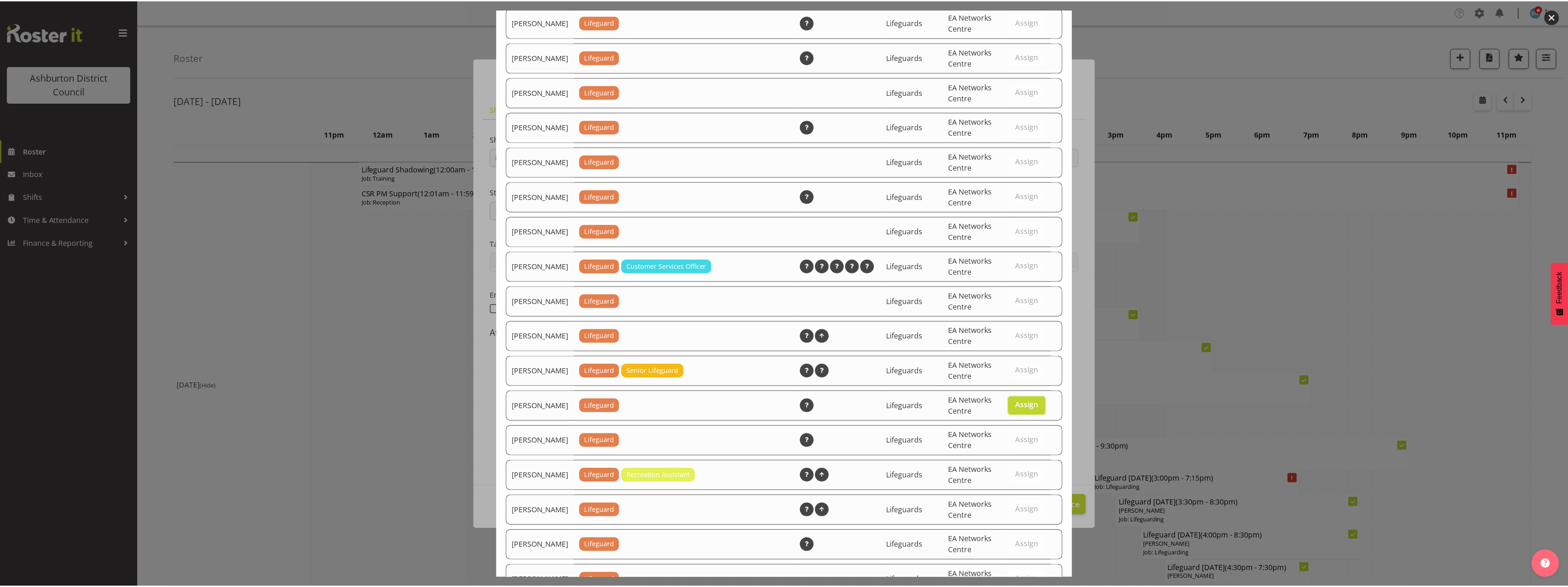
scroll to position [843, 0]
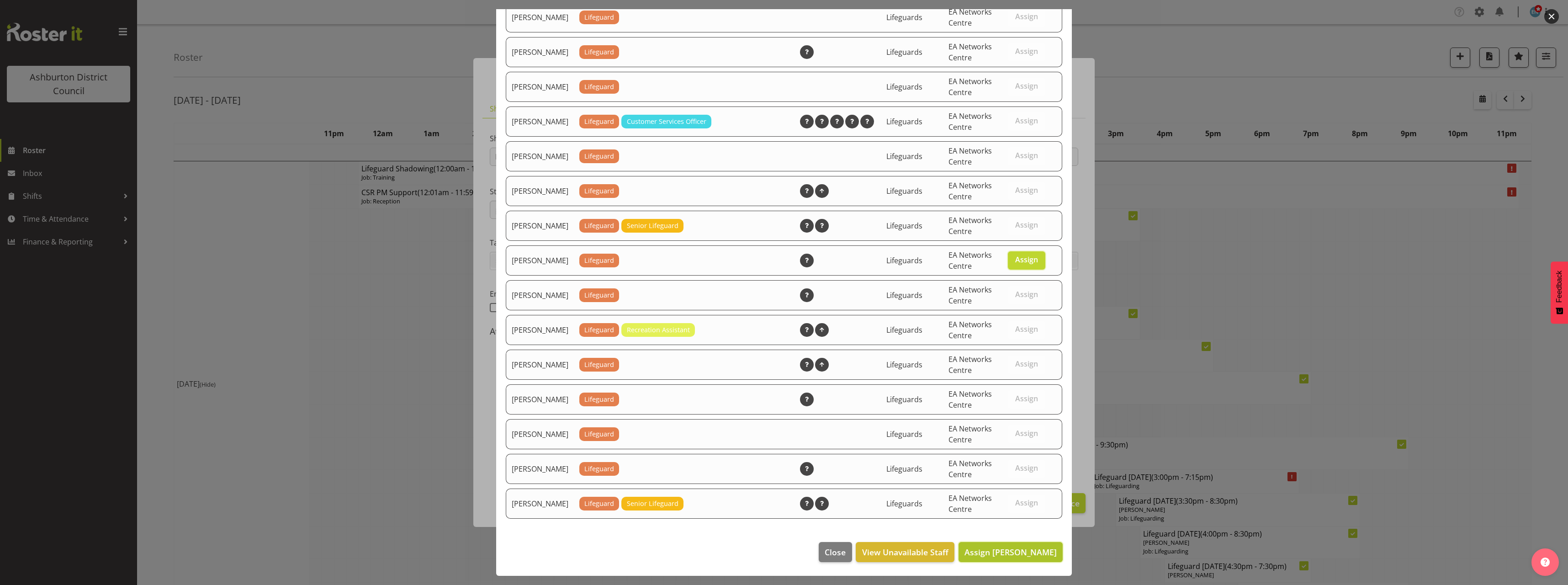
click at [1000, 552] on span "Assign [PERSON_NAME]" at bounding box center [1010, 552] width 93 height 11
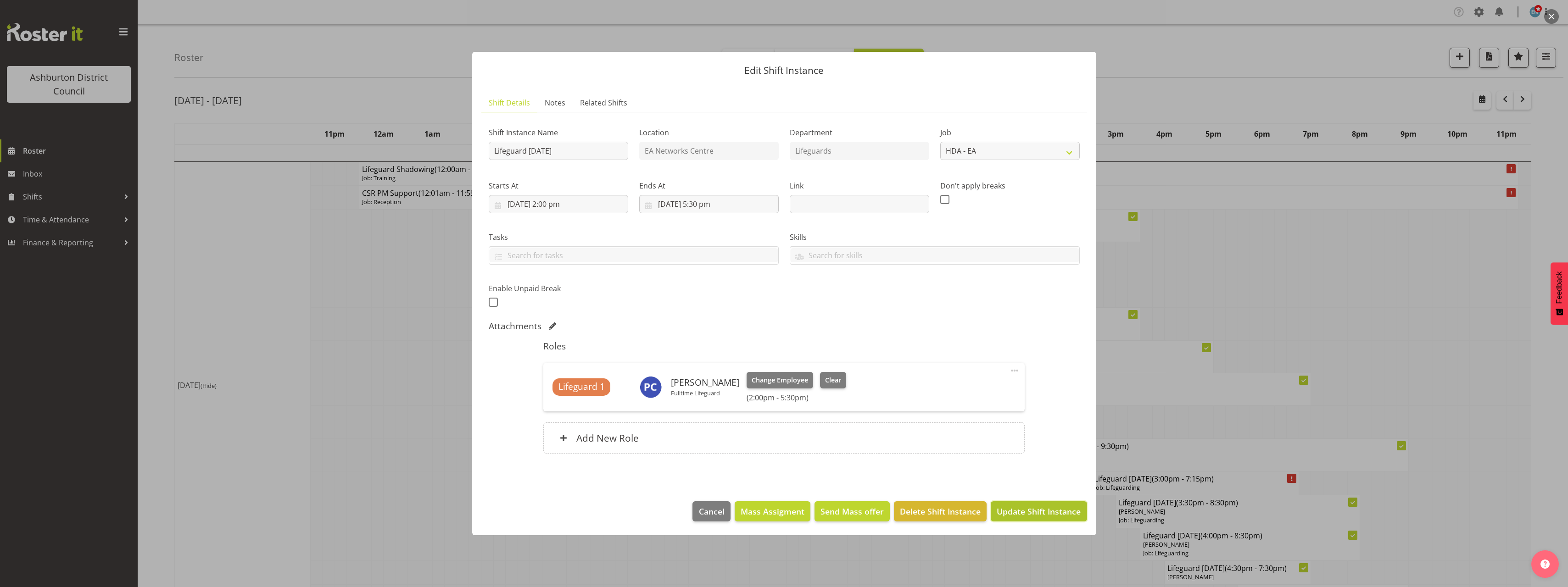
click at [1050, 512] on span "Update Shift Instance" at bounding box center [1038, 511] width 84 height 12
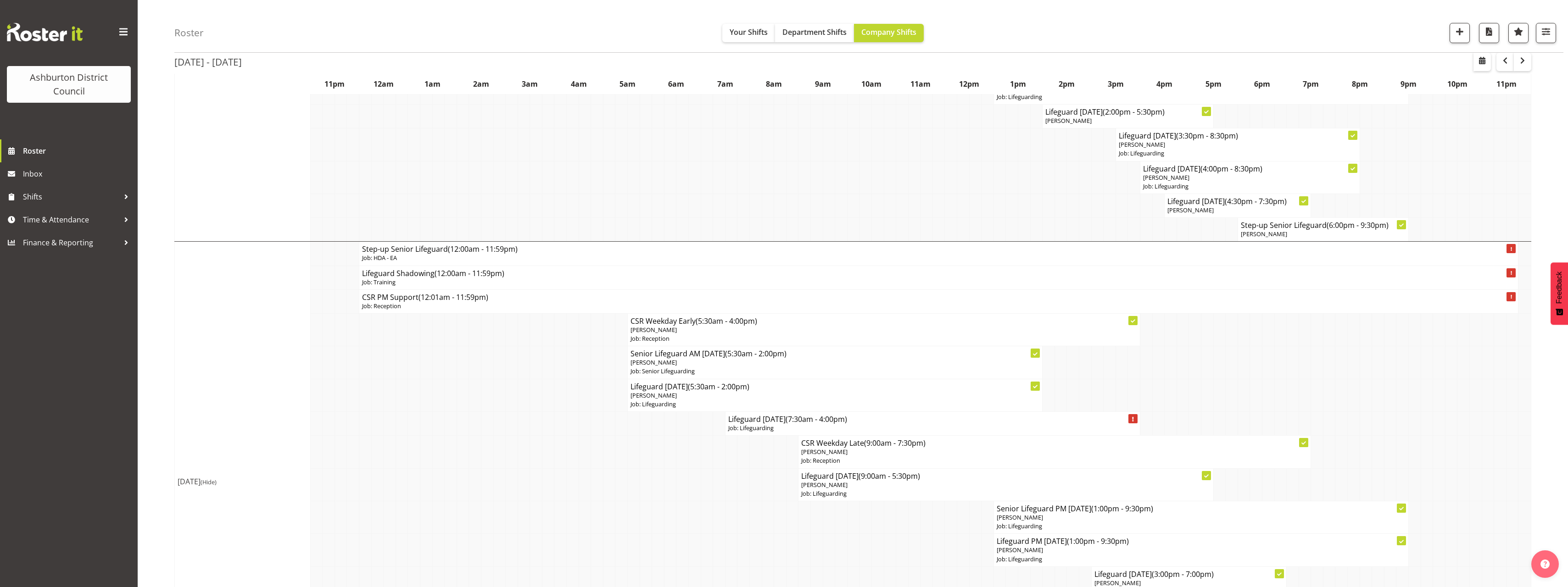
scroll to position [550, 0]
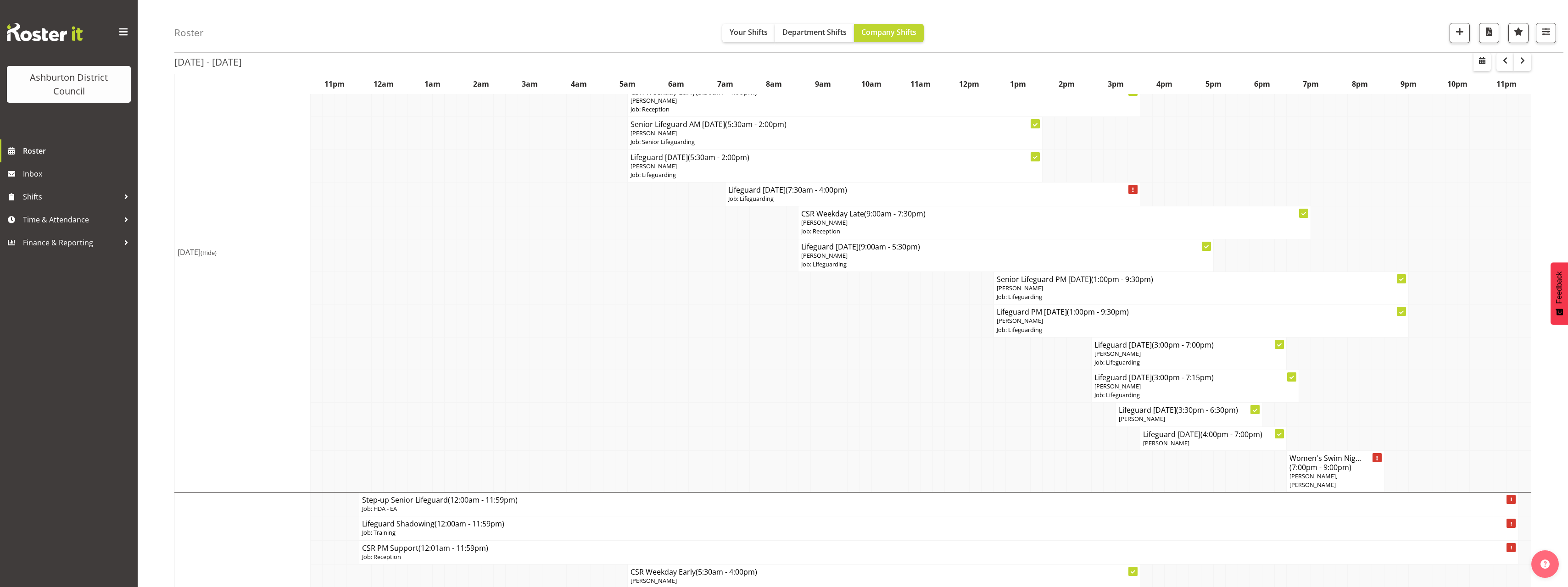
scroll to position [688, 0]
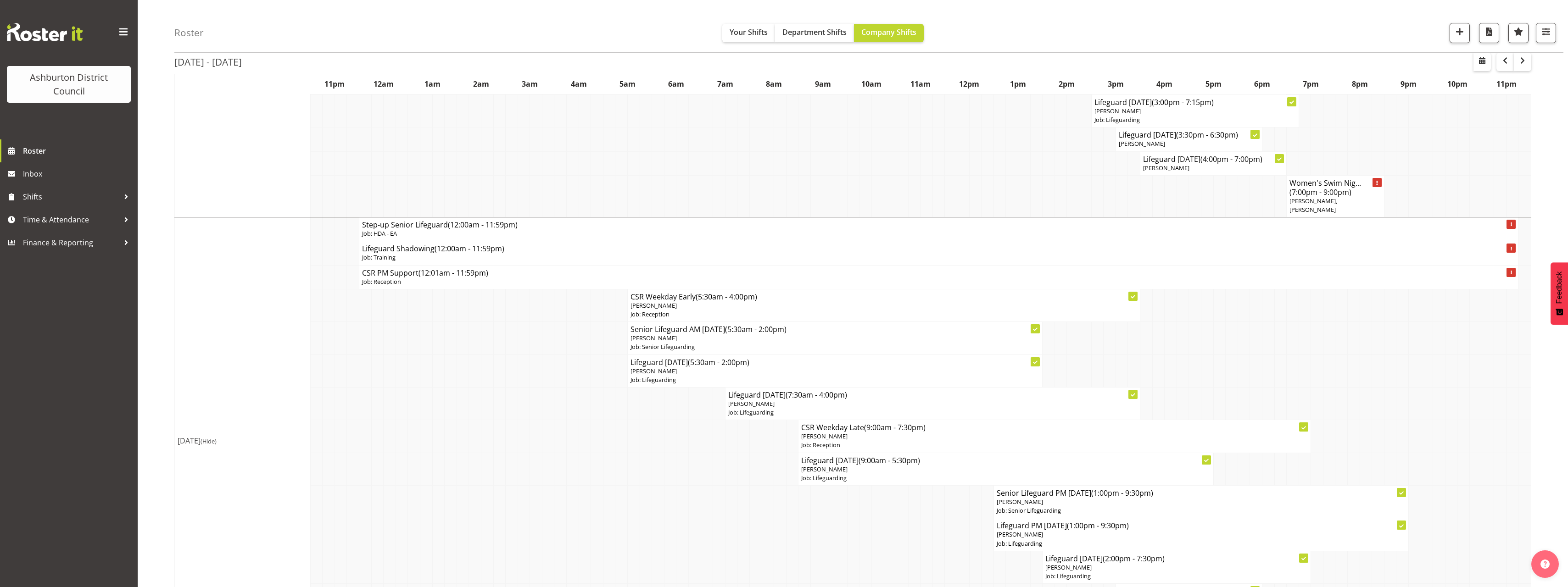
scroll to position [917, 0]
